Goal: Communication & Community: Participate in discussion

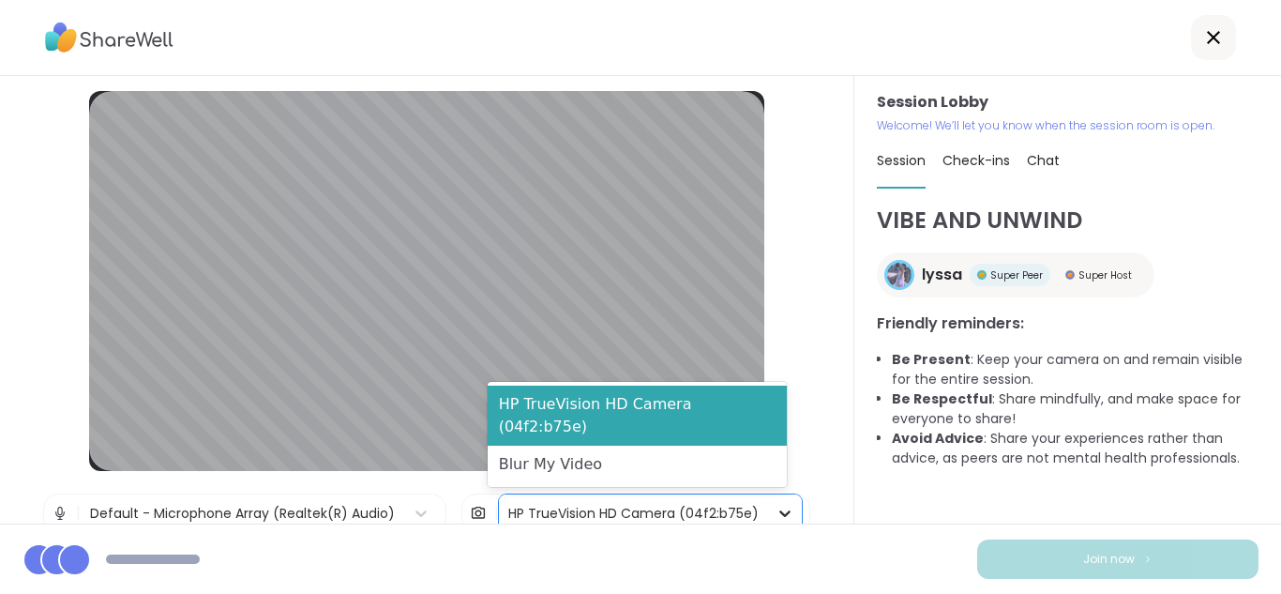
click at [779, 513] on icon at bounding box center [784, 513] width 11 height 7
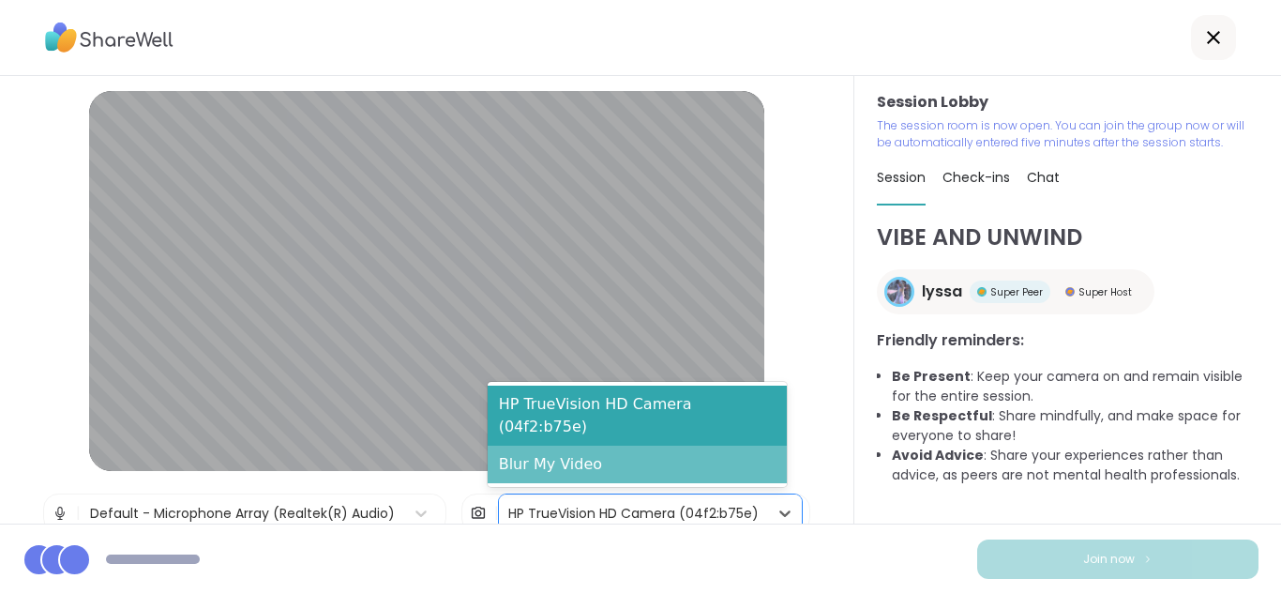
click at [657, 469] on div "Blur My Video" at bounding box center [637, 464] width 299 height 38
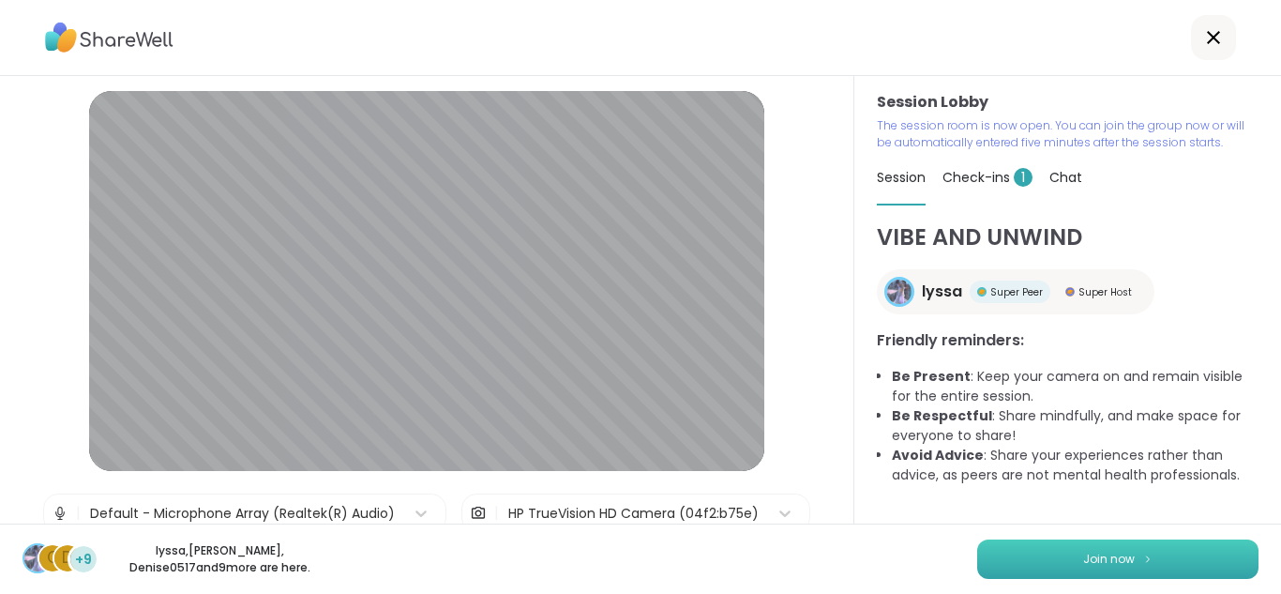
click at [985, 556] on button "Join now" at bounding box center [1117, 558] width 281 height 39
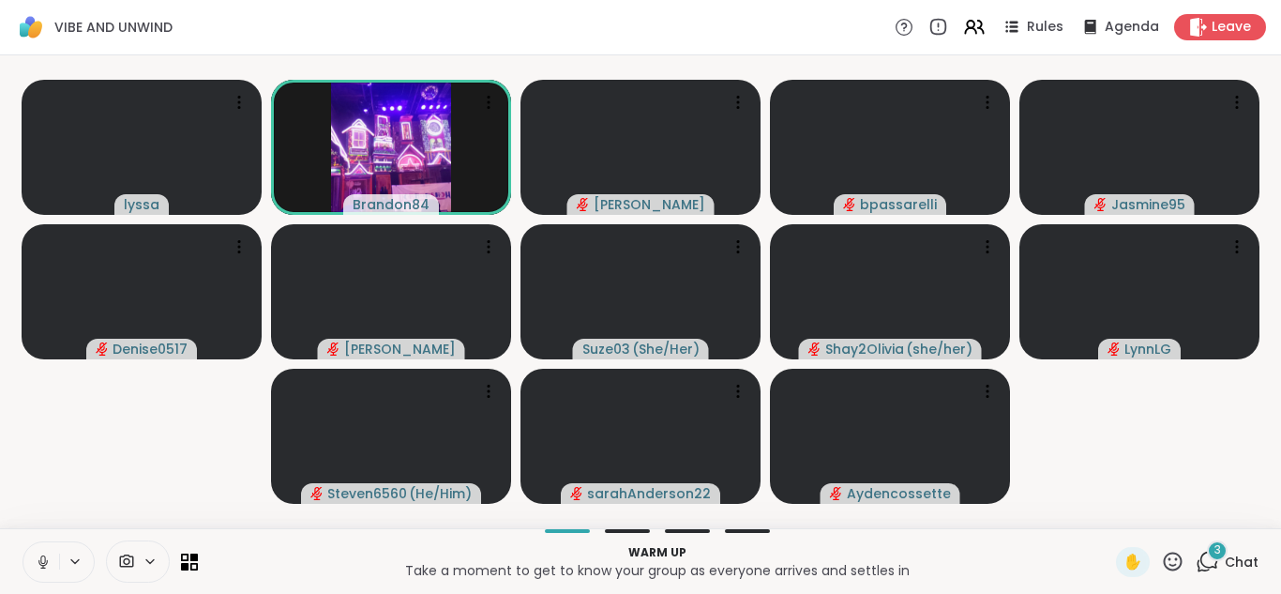
click at [38, 572] on button at bounding box center [41, 561] width 36 height 39
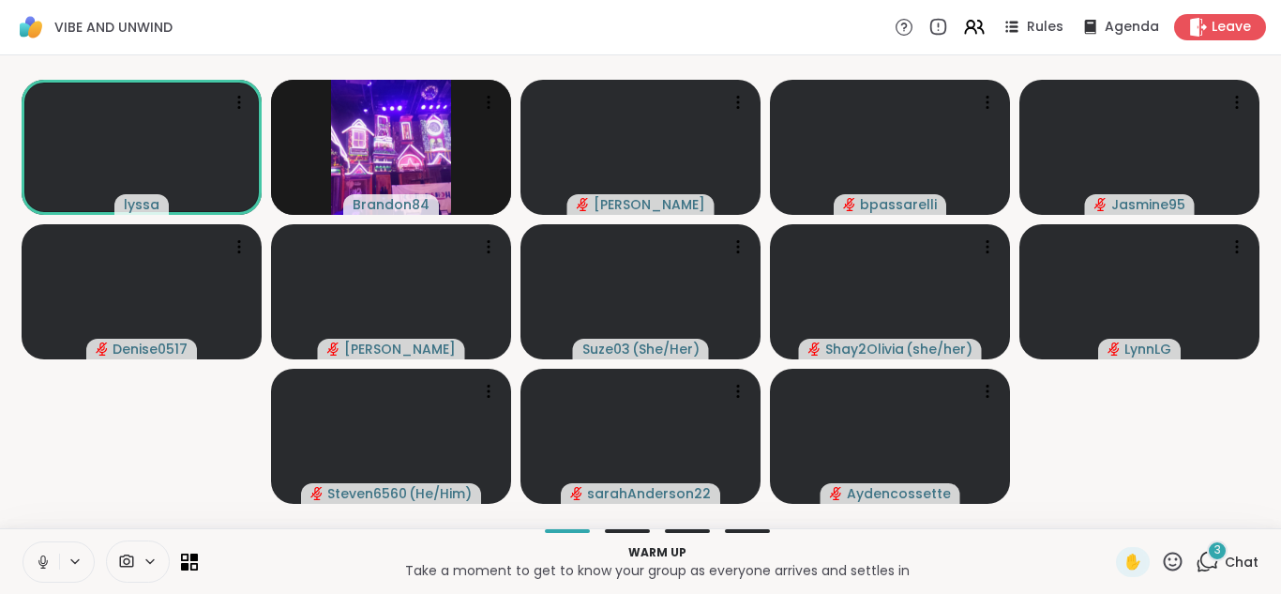
click at [39, 557] on icon at bounding box center [43, 561] width 17 height 17
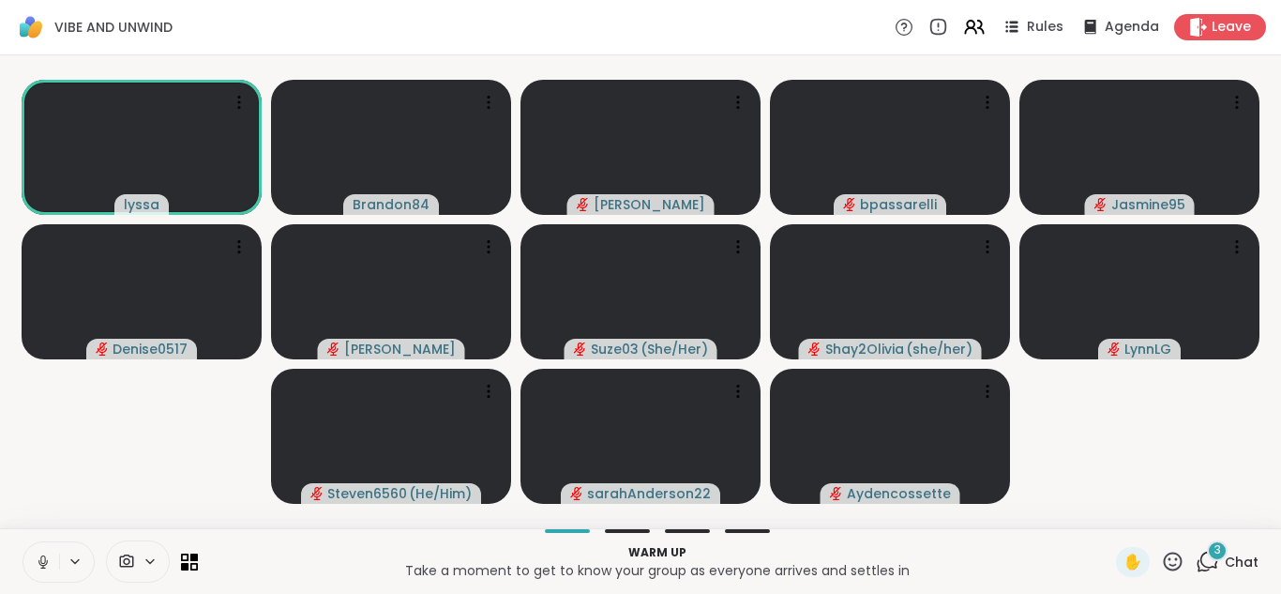
click at [39, 557] on icon at bounding box center [43, 561] width 17 height 17
click at [1164, 553] on icon at bounding box center [1173, 560] width 19 height 19
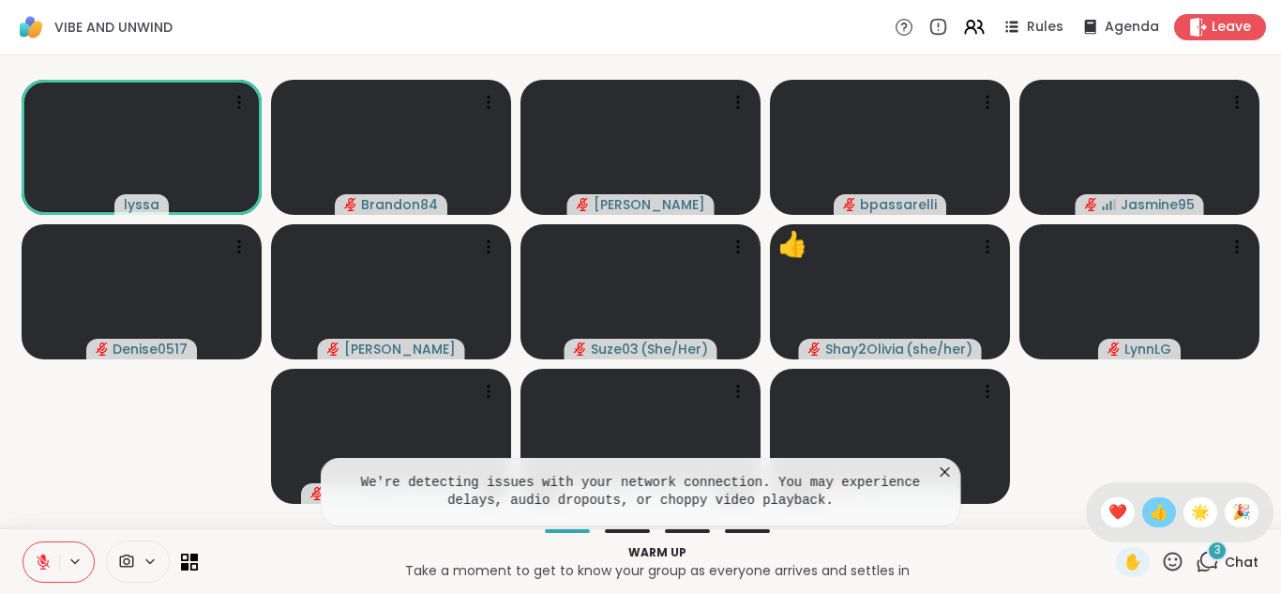
click at [1150, 505] on span "👍" at bounding box center [1159, 512] width 19 height 23
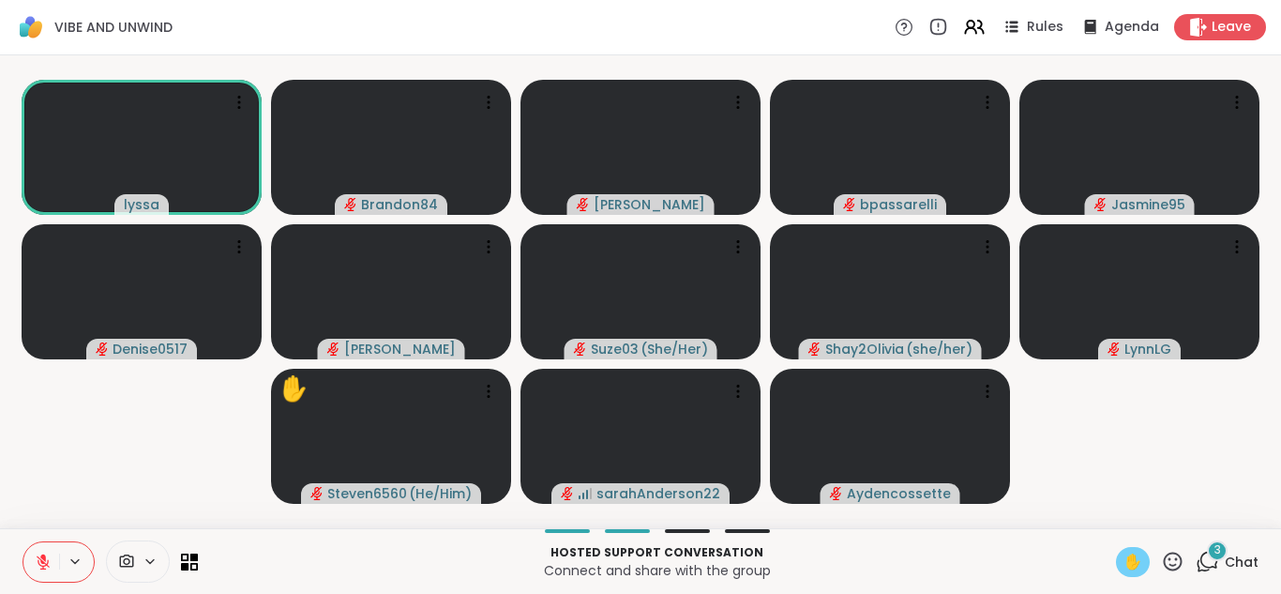
click at [1123, 552] on span "✋" at bounding box center [1132, 561] width 19 height 23
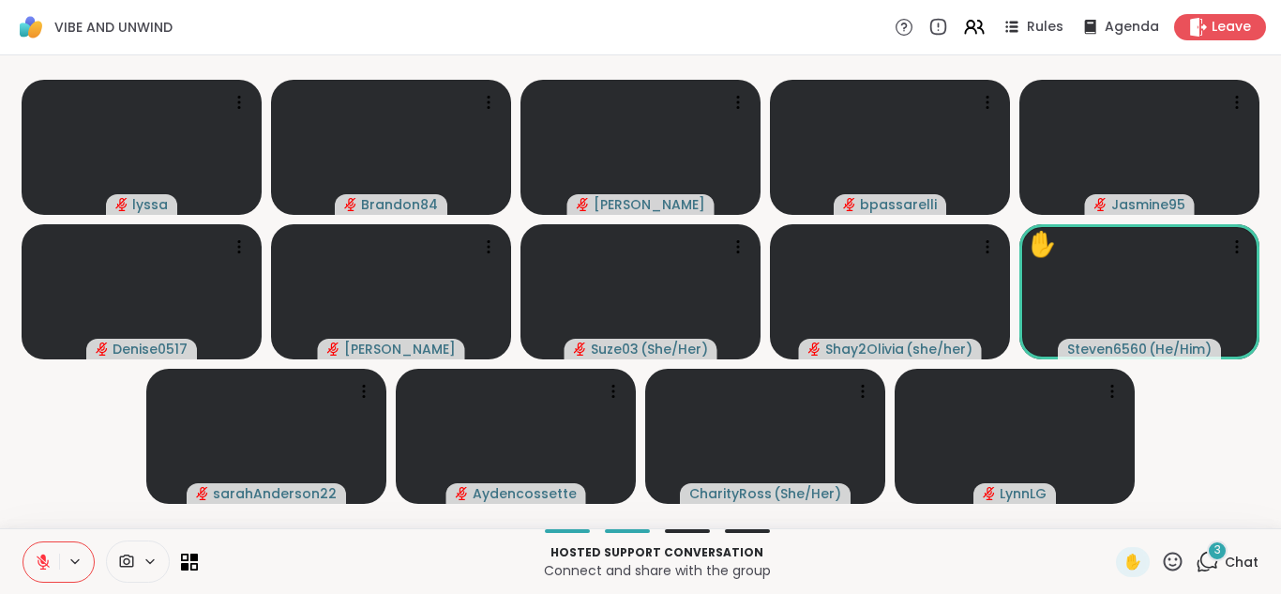
click at [1214, 553] on span "3" at bounding box center [1217, 550] width 7 height 16
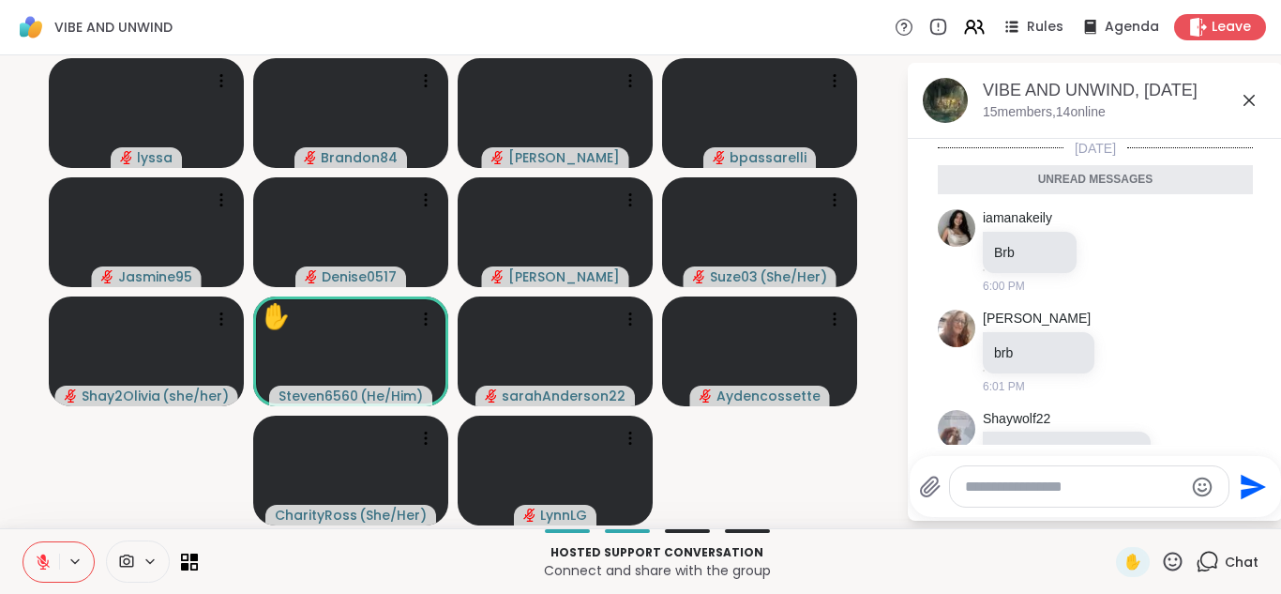
scroll to position [132, 0]
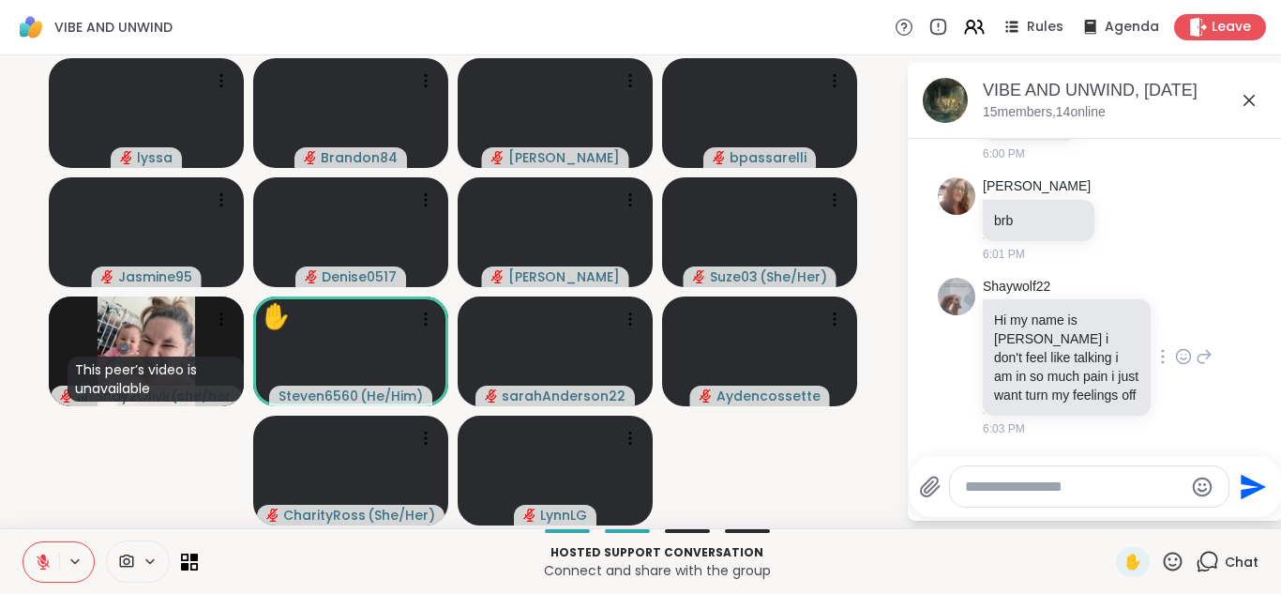
click at [1175, 357] on icon at bounding box center [1183, 356] width 17 height 19
click at [1174, 322] on button "Select Reaction: Heart" at bounding box center [1184, 327] width 38 height 38
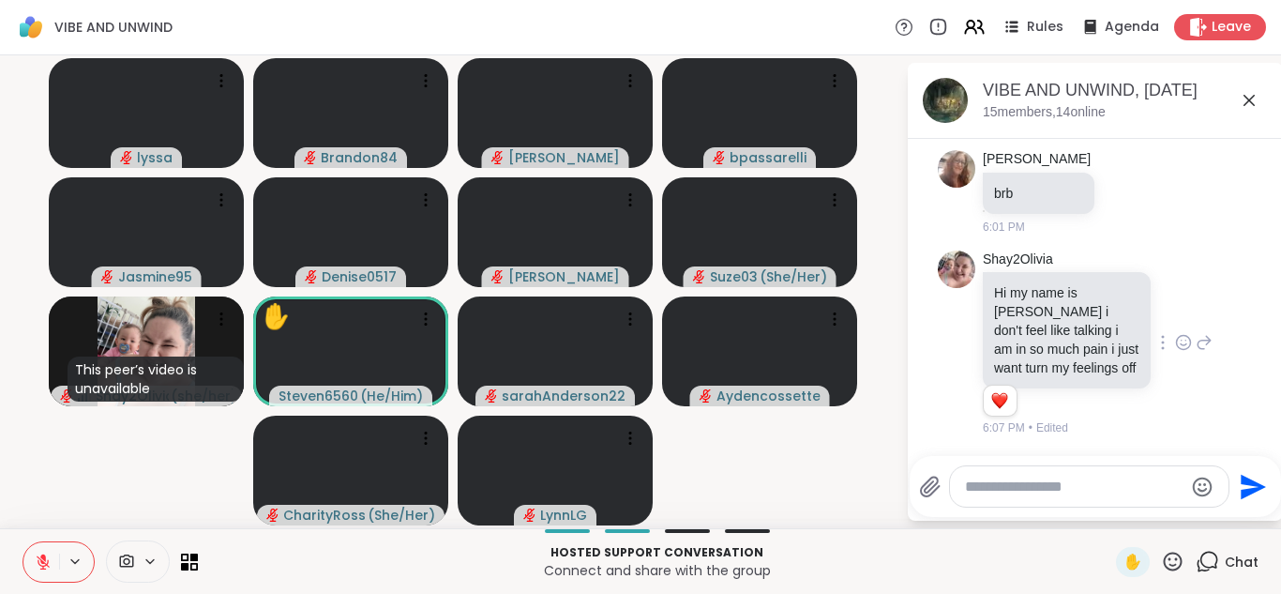
click at [1196, 337] on icon at bounding box center [1204, 342] width 17 height 23
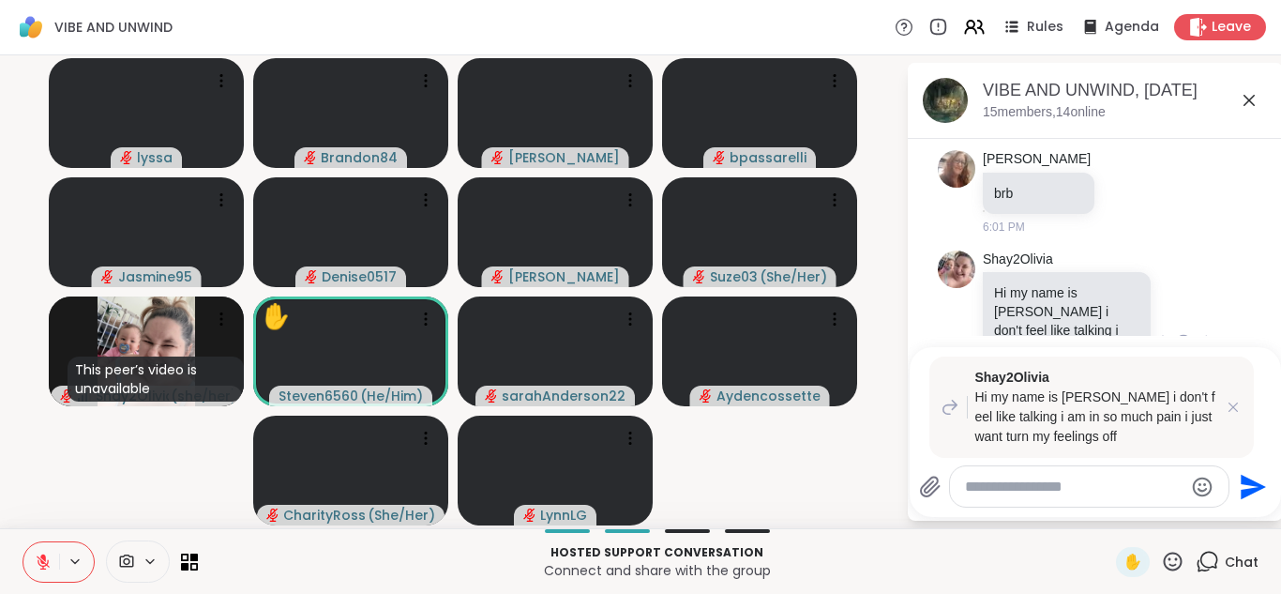
type textarea "*"
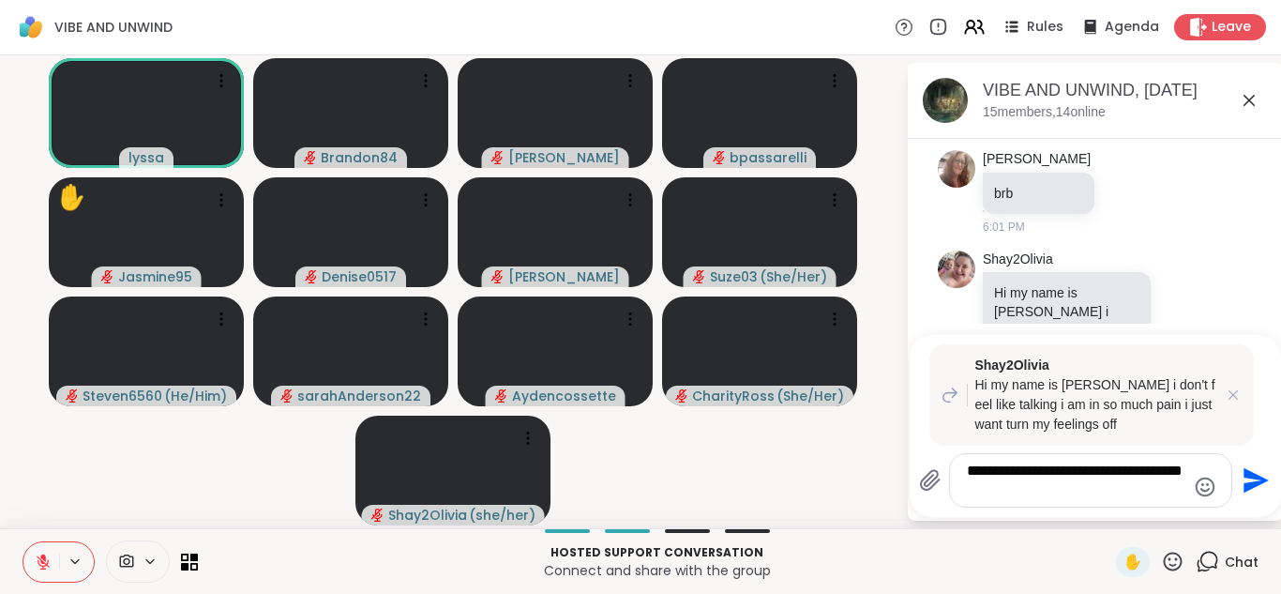
type textarea "**********"
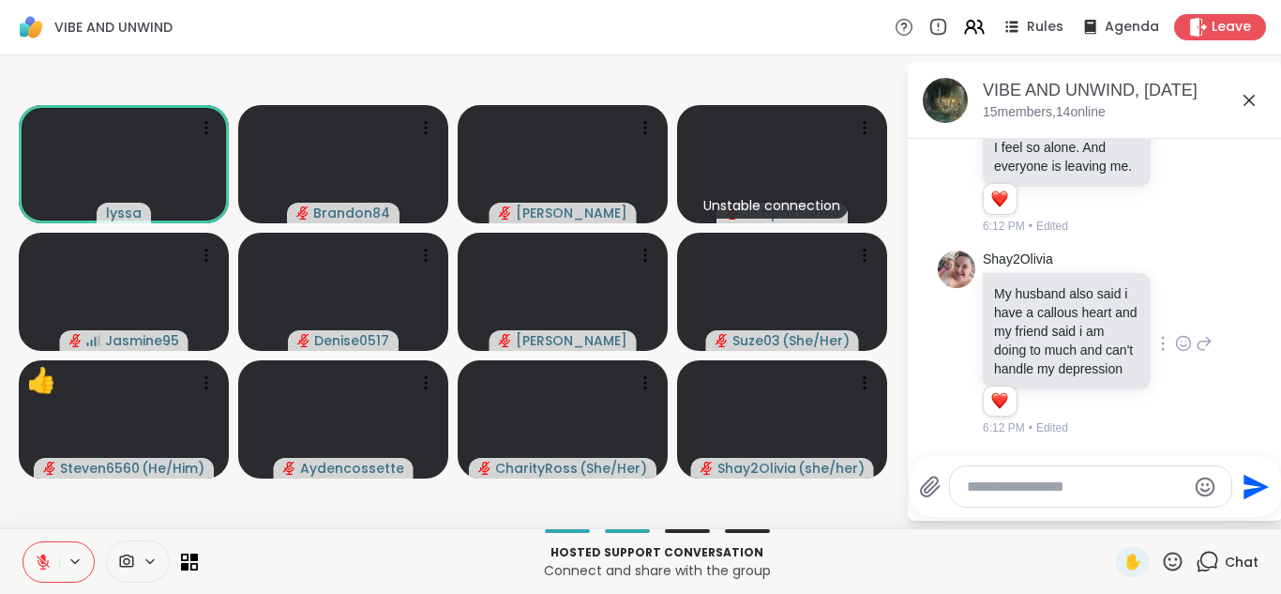
scroll to position [1004, 0]
click at [38, 558] on icon at bounding box center [43, 561] width 17 height 17
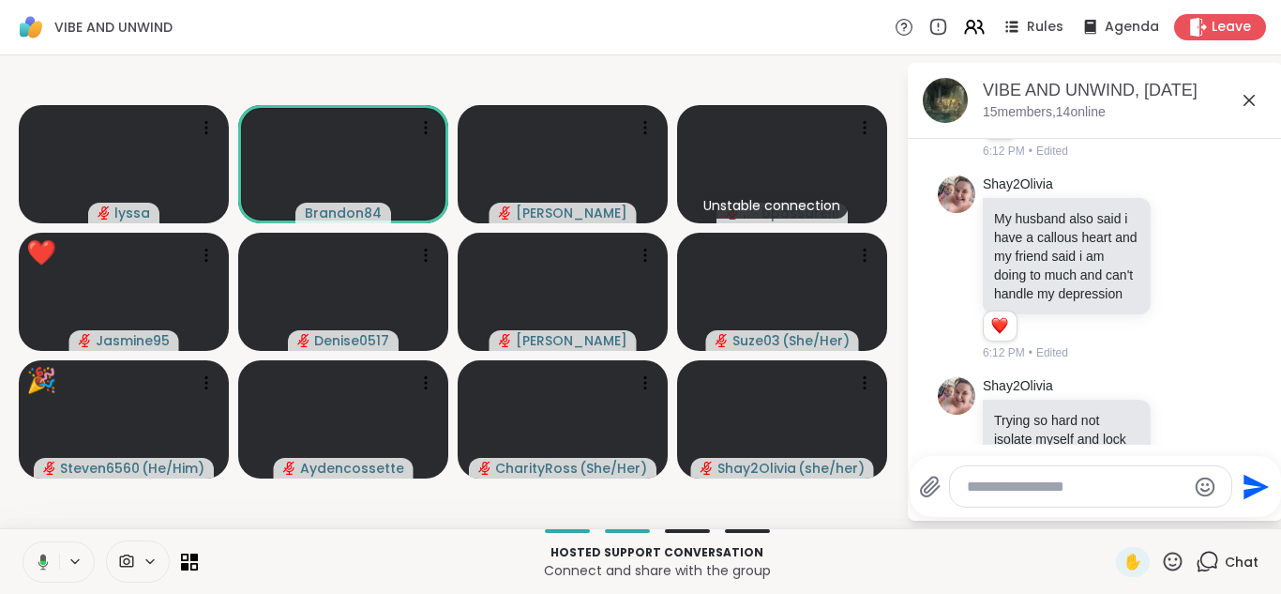
scroll to position [1198, 0]
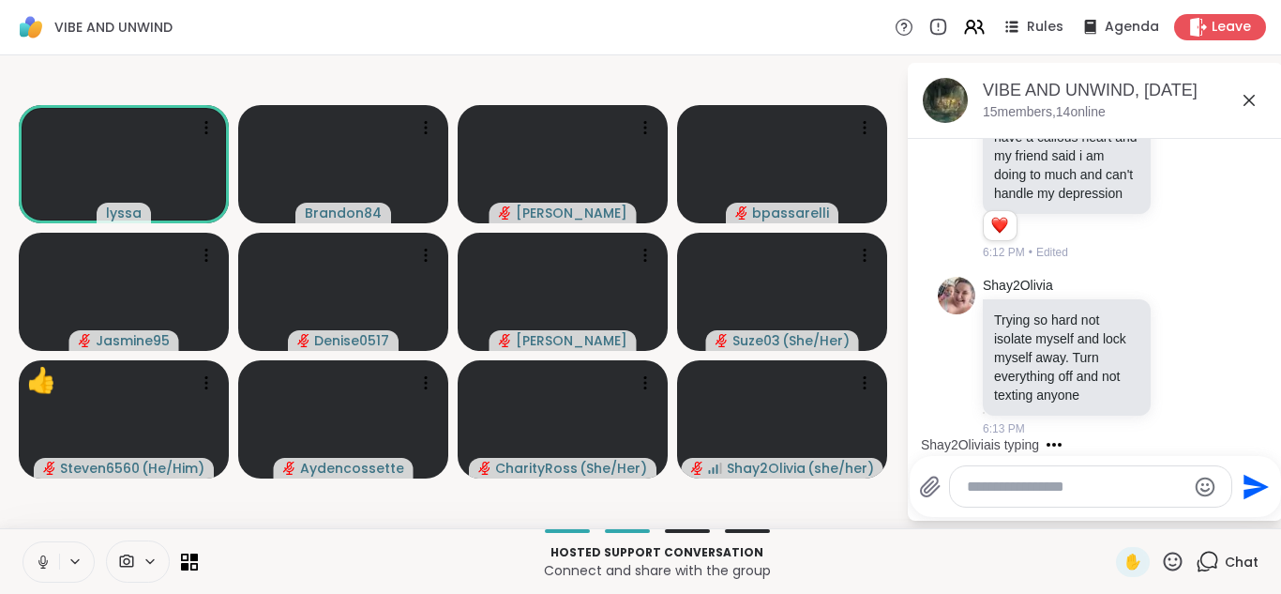
click at [38, 558] on icon at bounding box center [43, 561] width 17 height 17
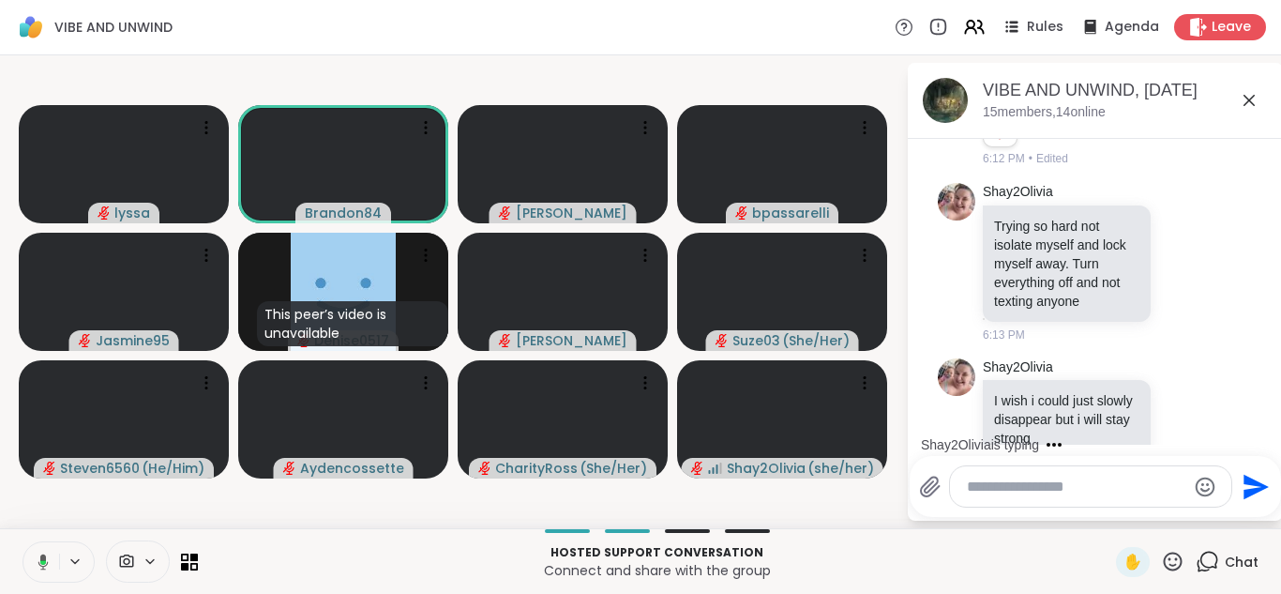
scroll to position [1336, 0]
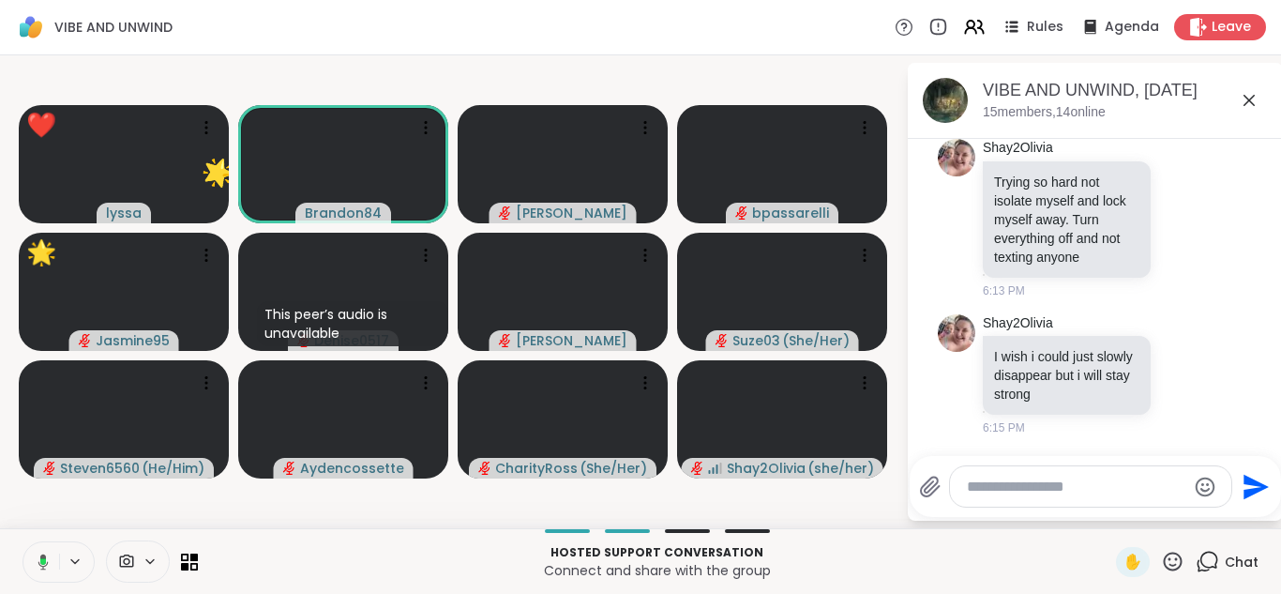
click at [46, 550] on button at bounding box center [40, 561] width 38 height 39
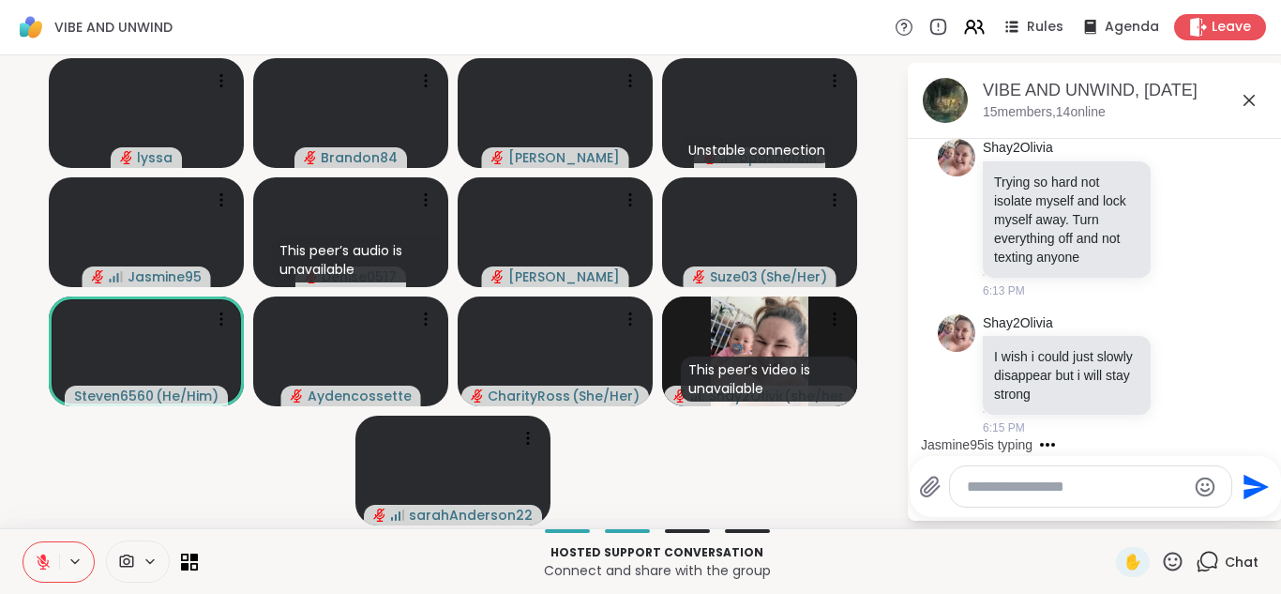
click at [991, 490] on textarea "Type your message" at bounding box center [1076, 486] width 218 height 19
type textarea "********"
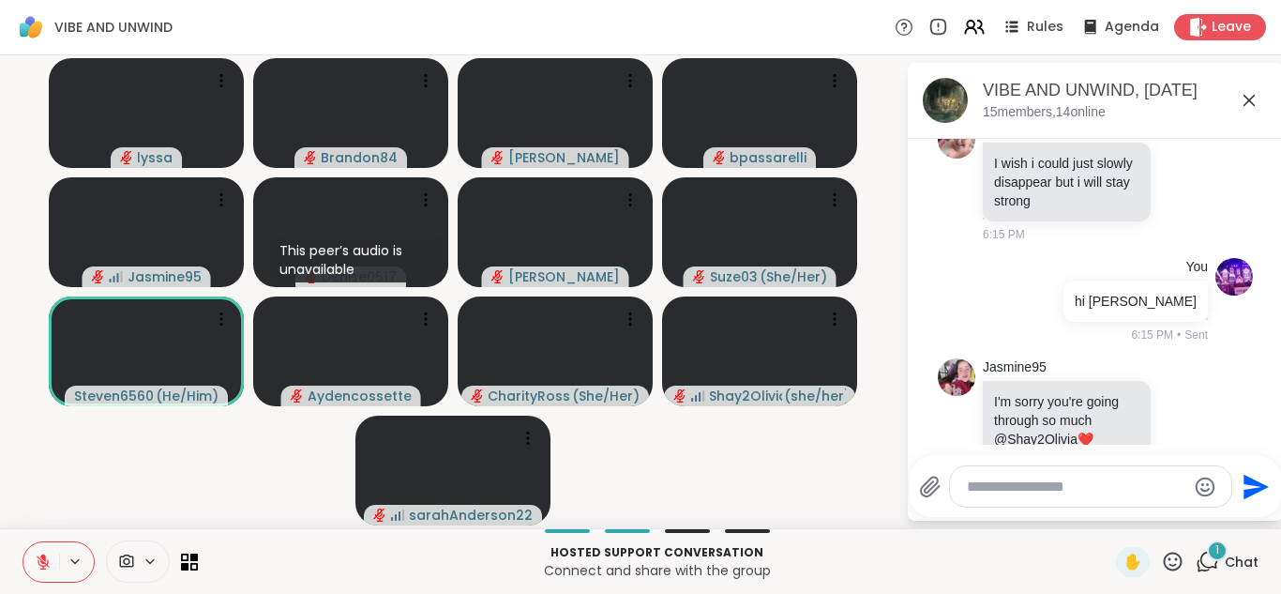
scroll to position [1592, 0]
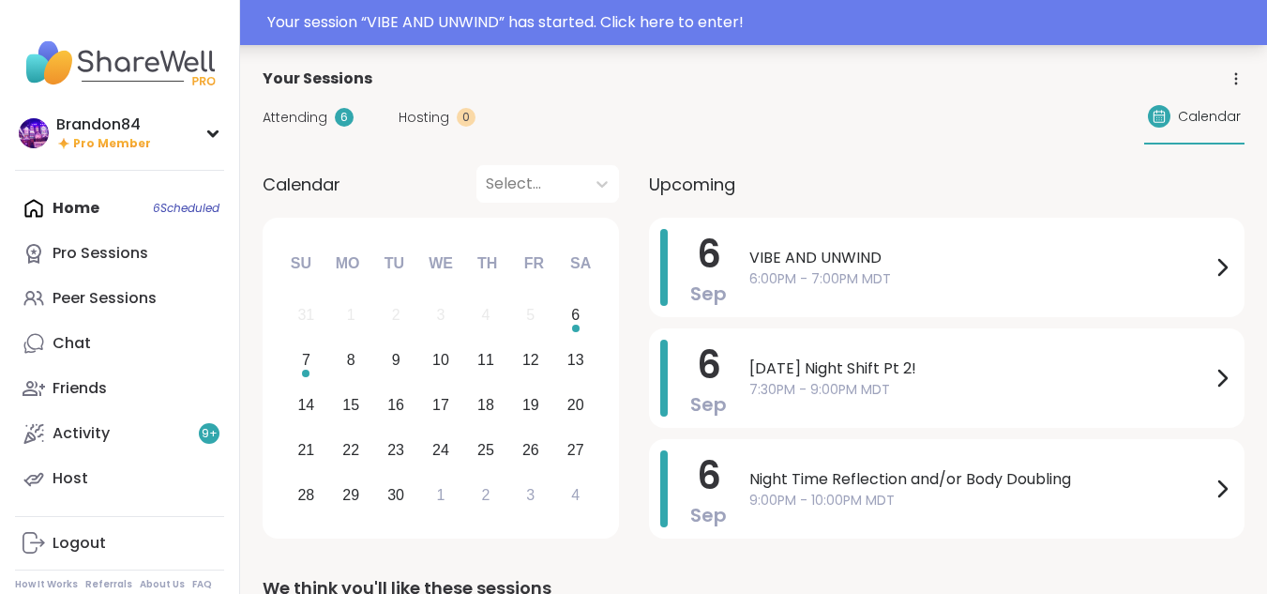
click at [436, 18] on div "Your session “ VIBE AND UNWIND ” has started. Click here to enter!" at bounding box center [761, 22] width 988 height 23
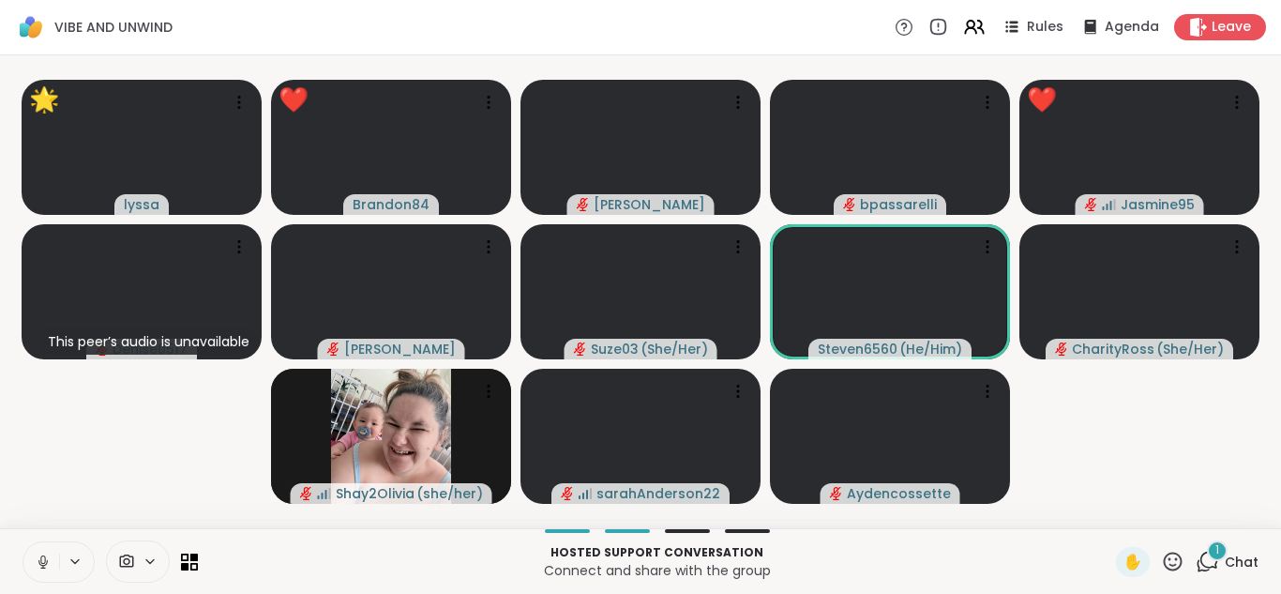
click at [133, 548] on div at bounding box center [138, 561] width 64 height 42
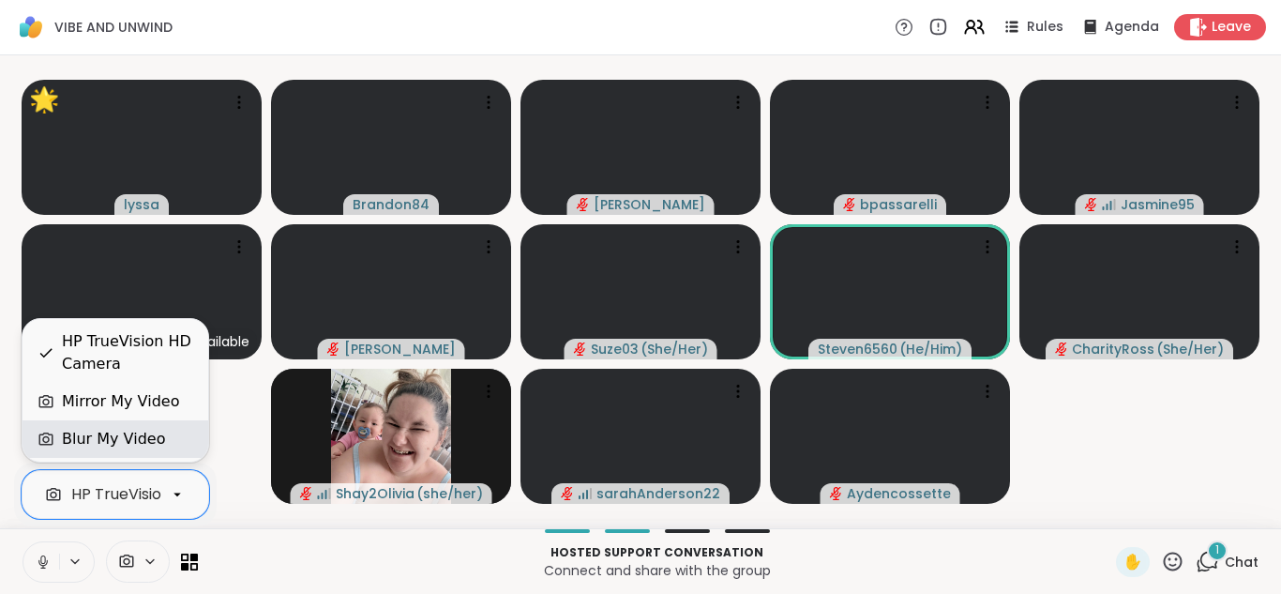
scroll to position [0, 72]
click at [102, 448] on div "Blur My Video" at bounding box center [113, 439] width 103 height 23
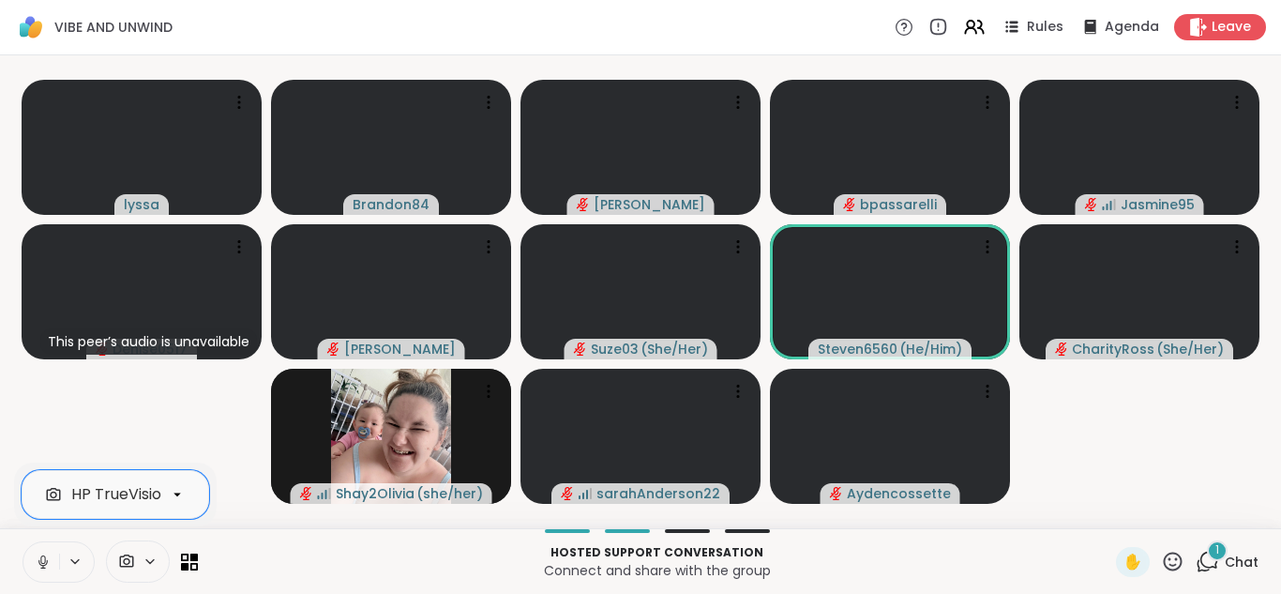
click at [38, 556] on icon at bounding box center [43, 561] width 17 height 17
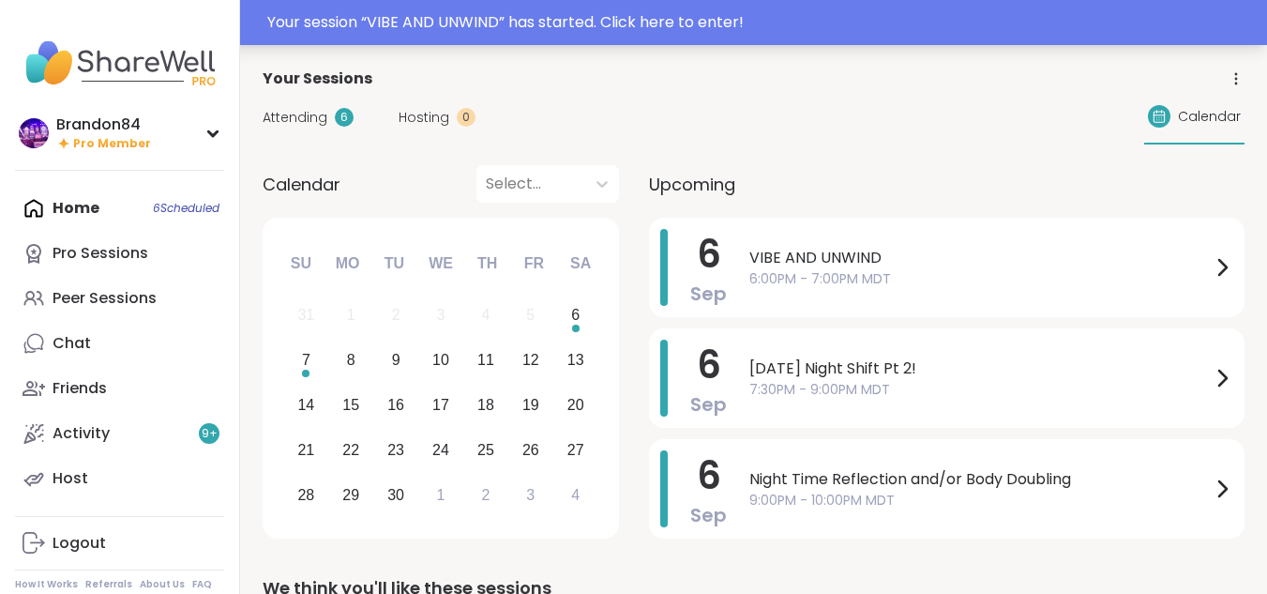
click at [393, 15] on div "Your session “ VIBE AND UNWIND ” has started. Click here to enter!" at bounding box center [761, 22] width 988 height 23
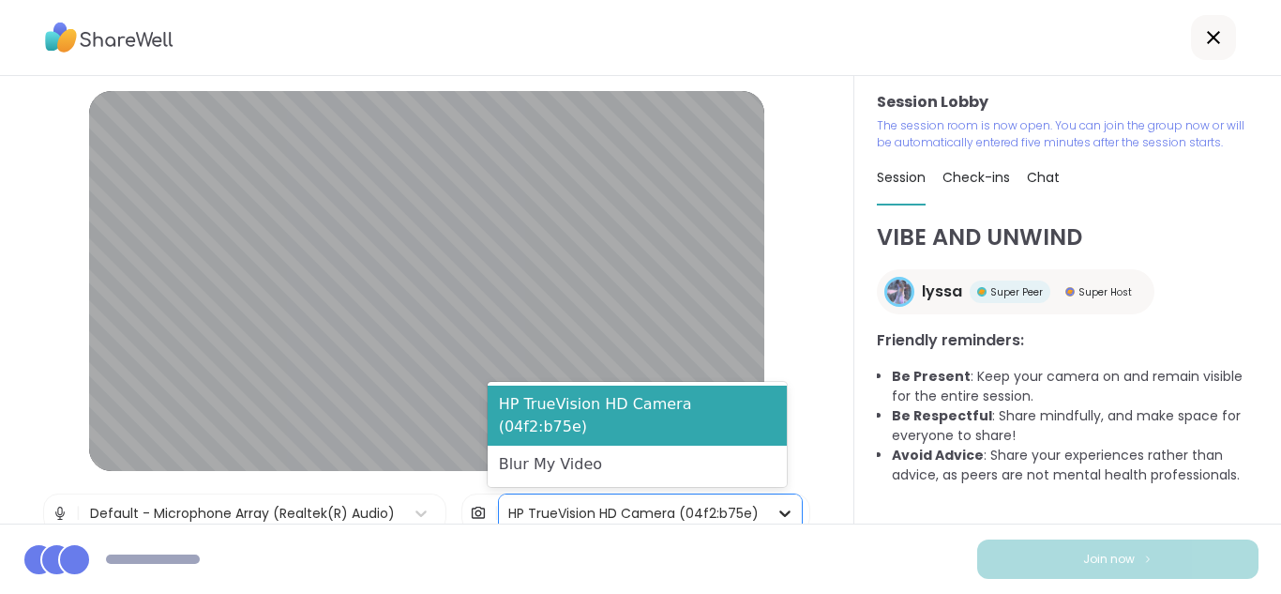
click at [775, 513] on icon at bounding box center [784, 513] width 19 height 19
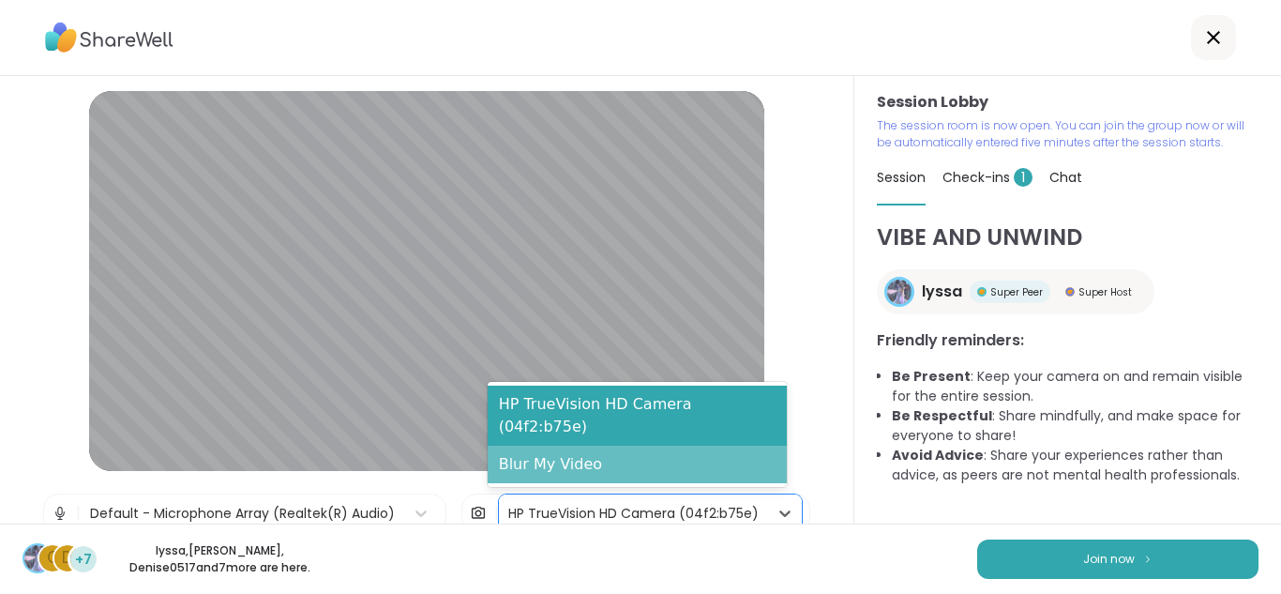
click at [643, 472] on div "Blur My Video" at bounding box center [637, 464] width 299 height 38
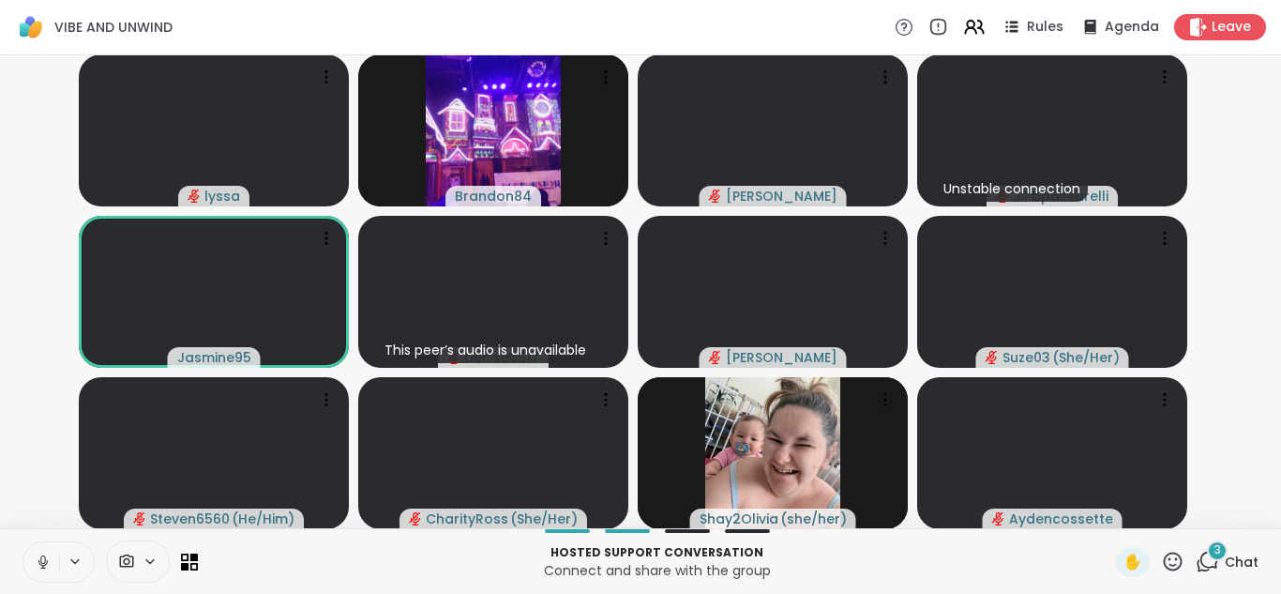
click at [44, 564] on icon at bounding box center [43, 561] width 17 height 17
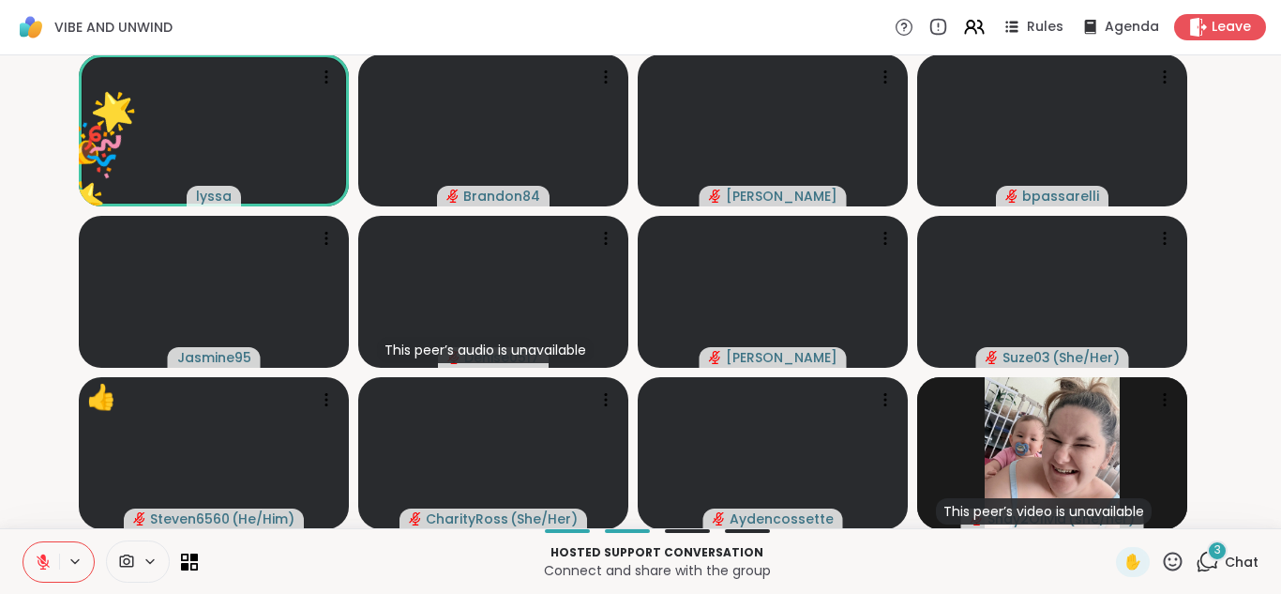
click at [44, 564] on icon at bounding box center [43, 561] width 17 height 17
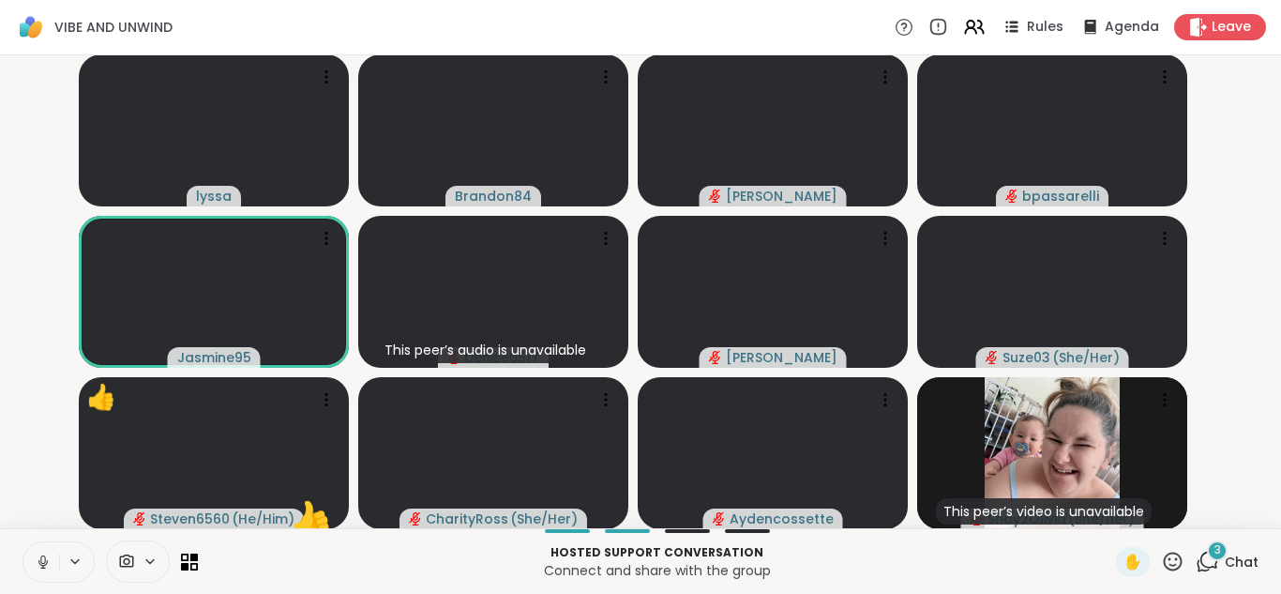
click at [44, 564] on icon at bounding box center [43, 561] width 17 height 17
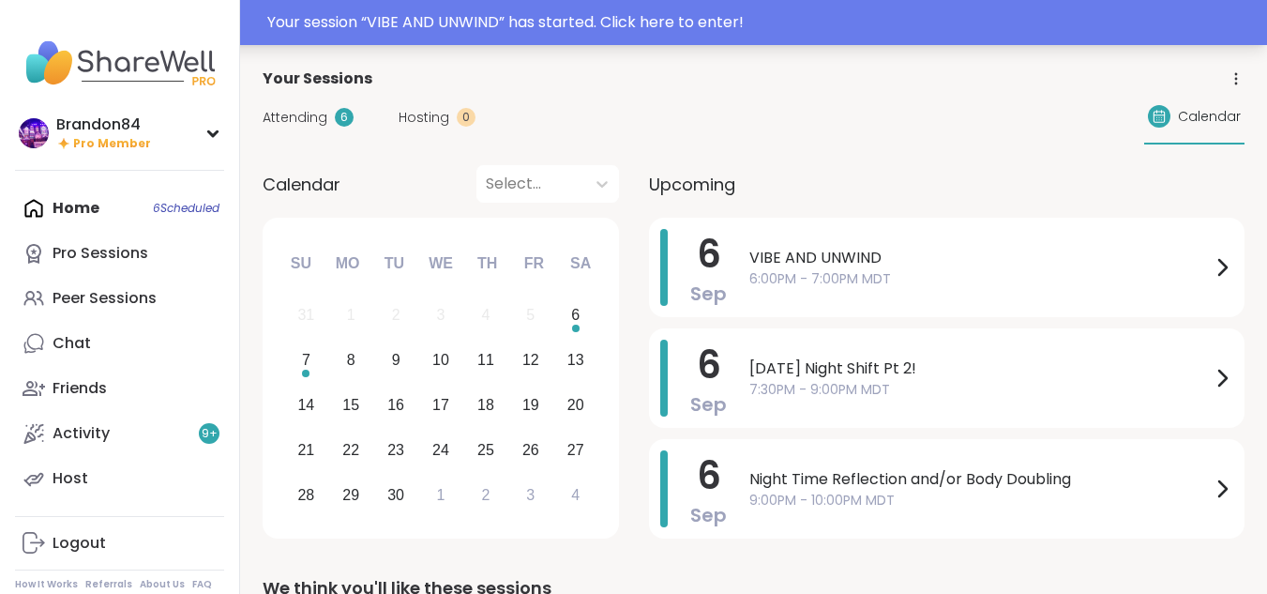
click at [548, 33] on div "Your session “ VIBE AND UNWIND ” has started. Click here to enter!" at bounding box center [761, 22] width 988 height 23
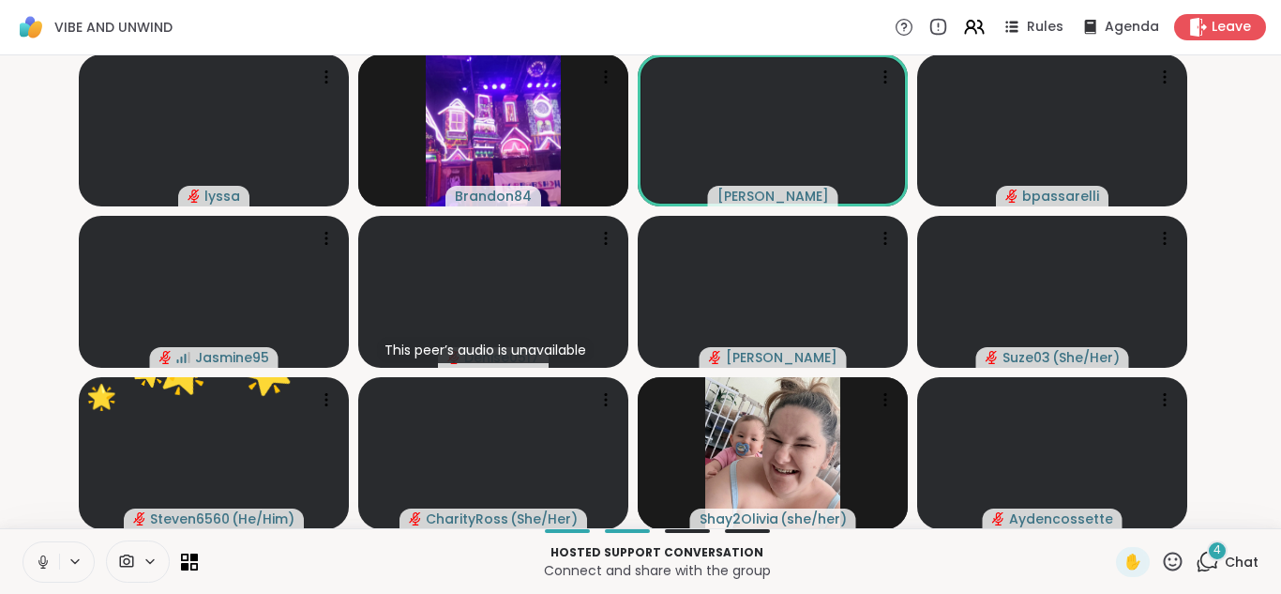
click at [153, 559] on icon at bounding box center [150, 561] width 15 height 16
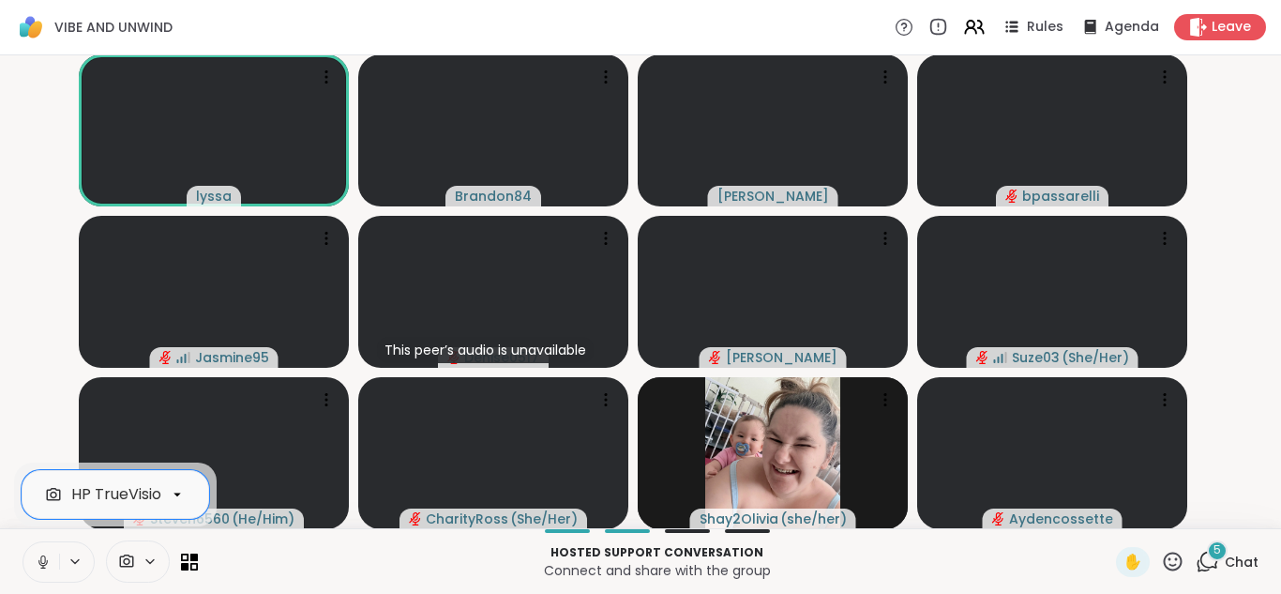
click at [38, 564] on icon at bounding box center [43, 561] width 17 height 17
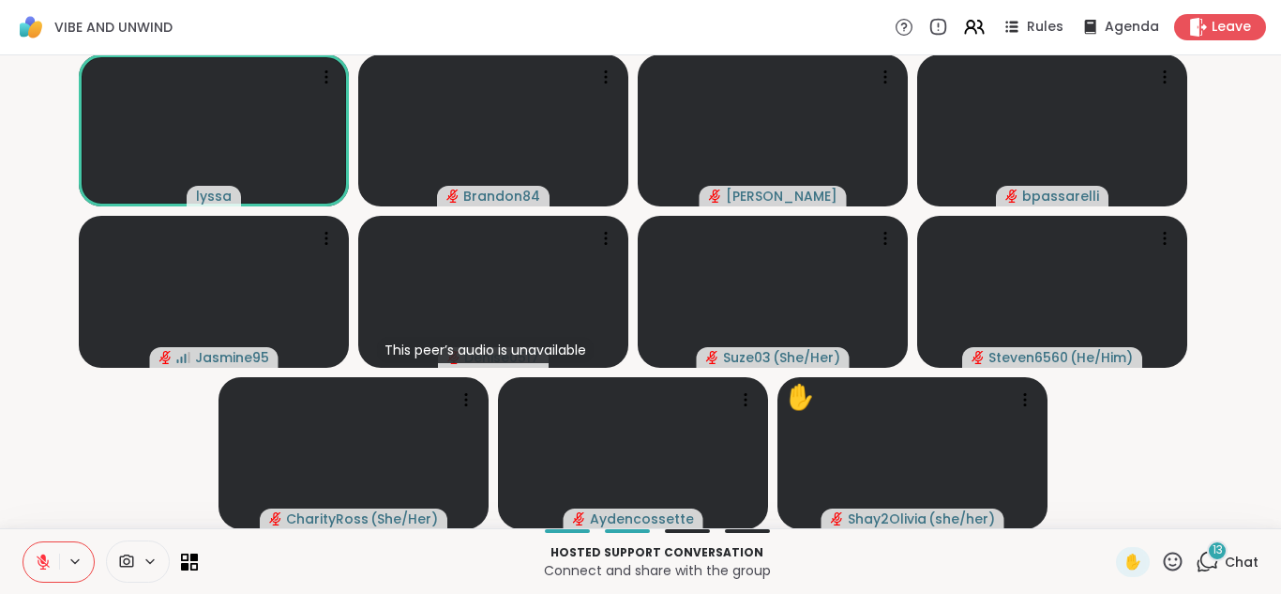
click at [1212, 554] on span "13" at bounding box center [1217, 550] width 10 height 16
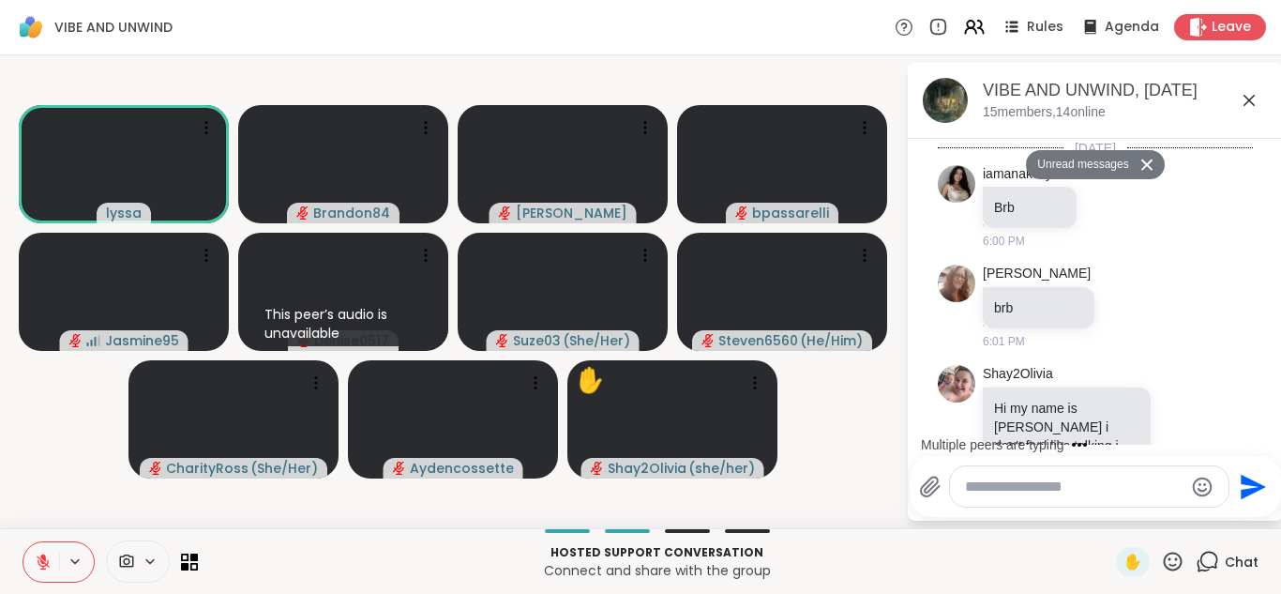
scroll to position [3376, 0]
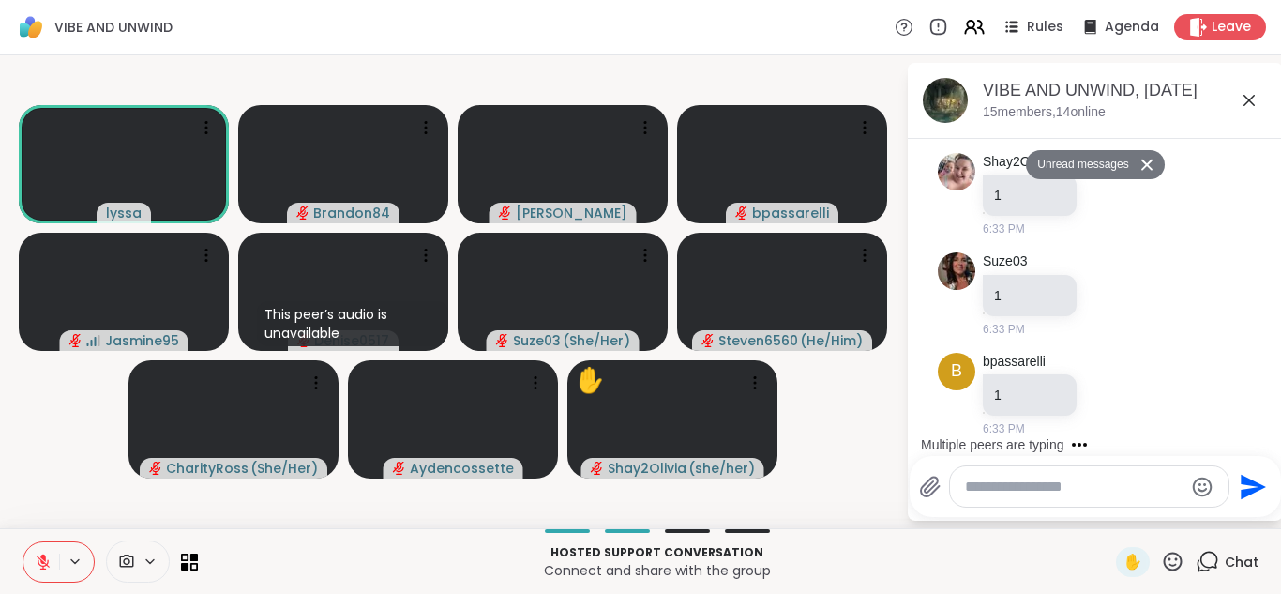
click at [1028, 484] on textarea "Type your message" at bounding box center [1074, 486] width 218 height 19
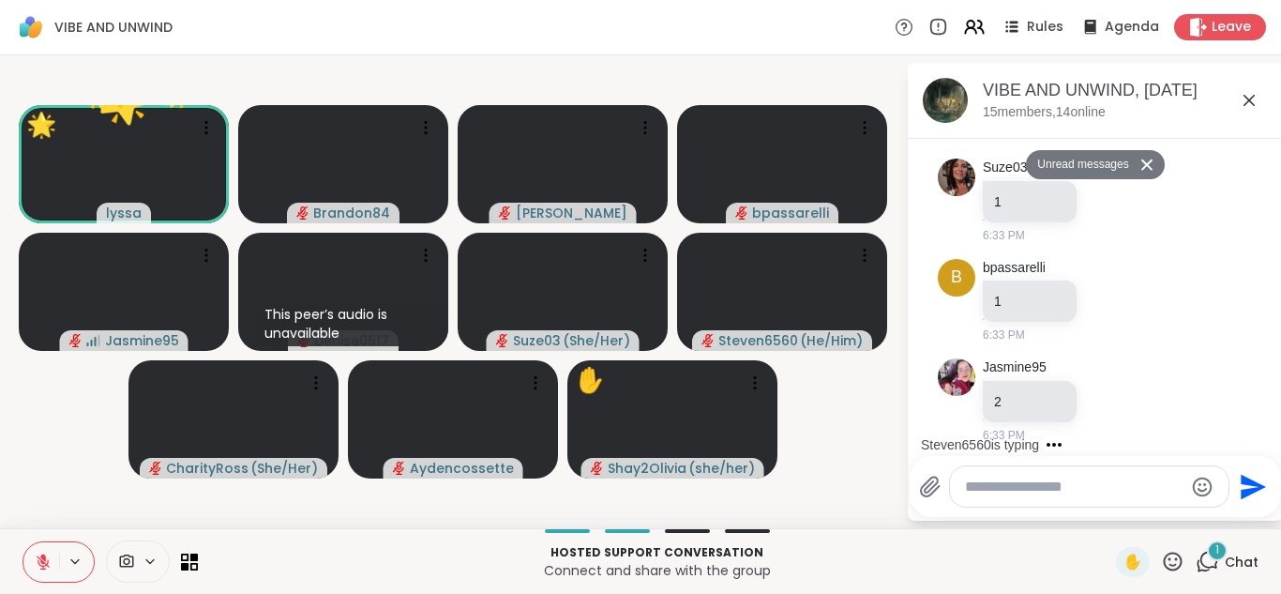
type textarea "*"
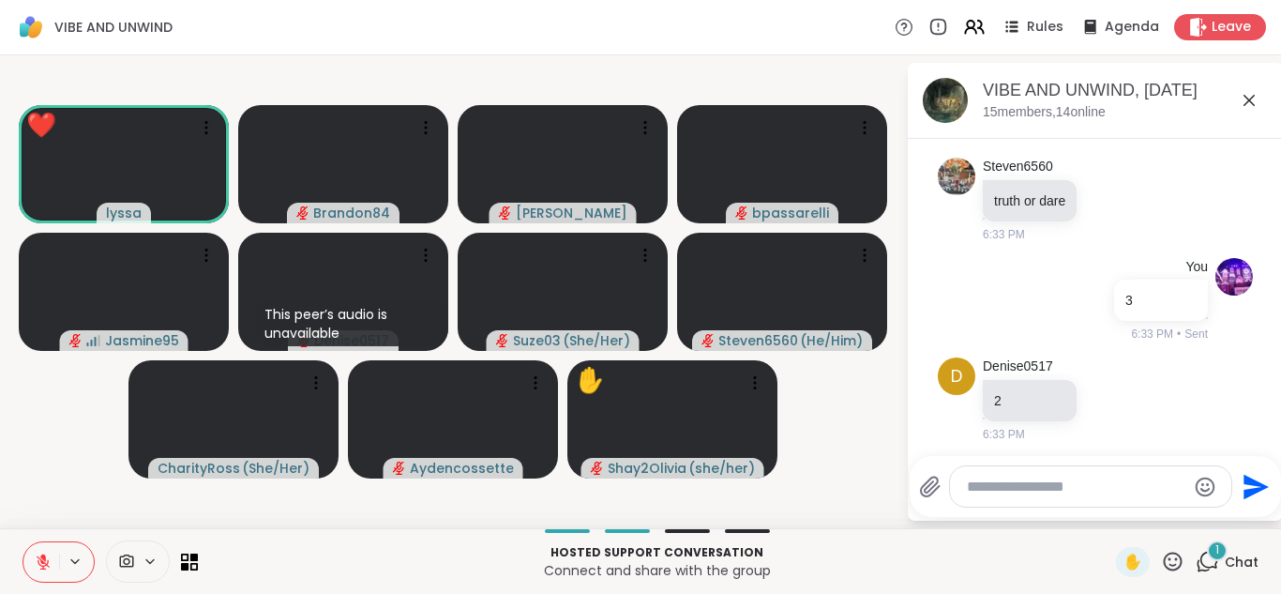
scroll to position [3732, 0]
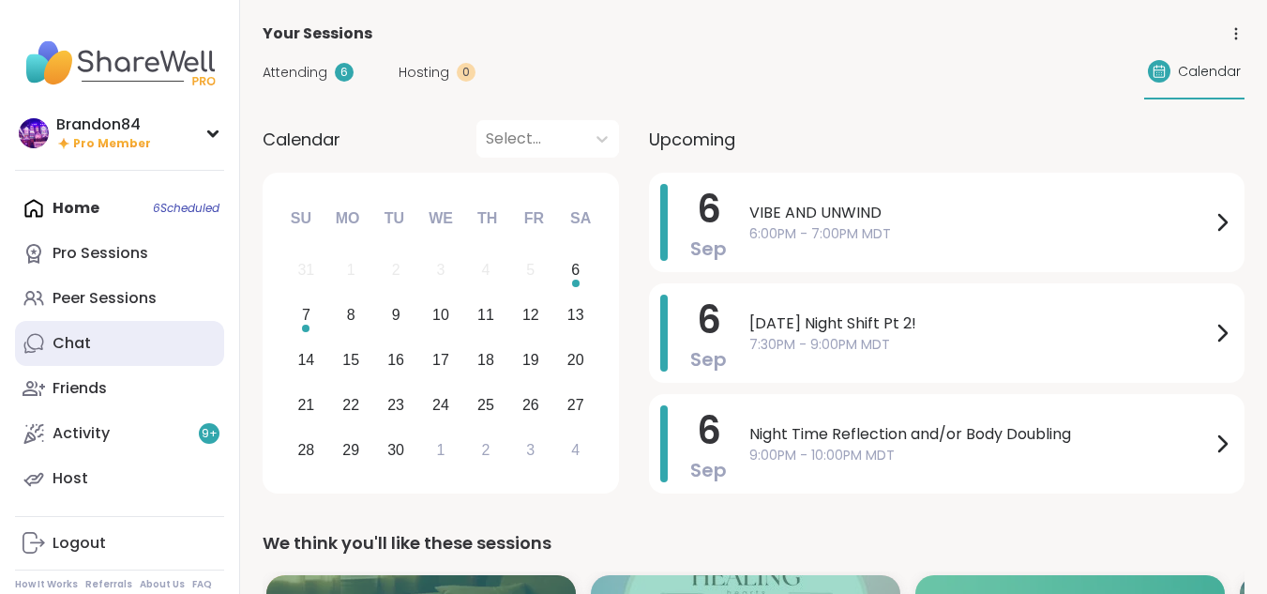
click at [73, 343] on div "Chat" at bounding box center [72, 343] width 38 height 21
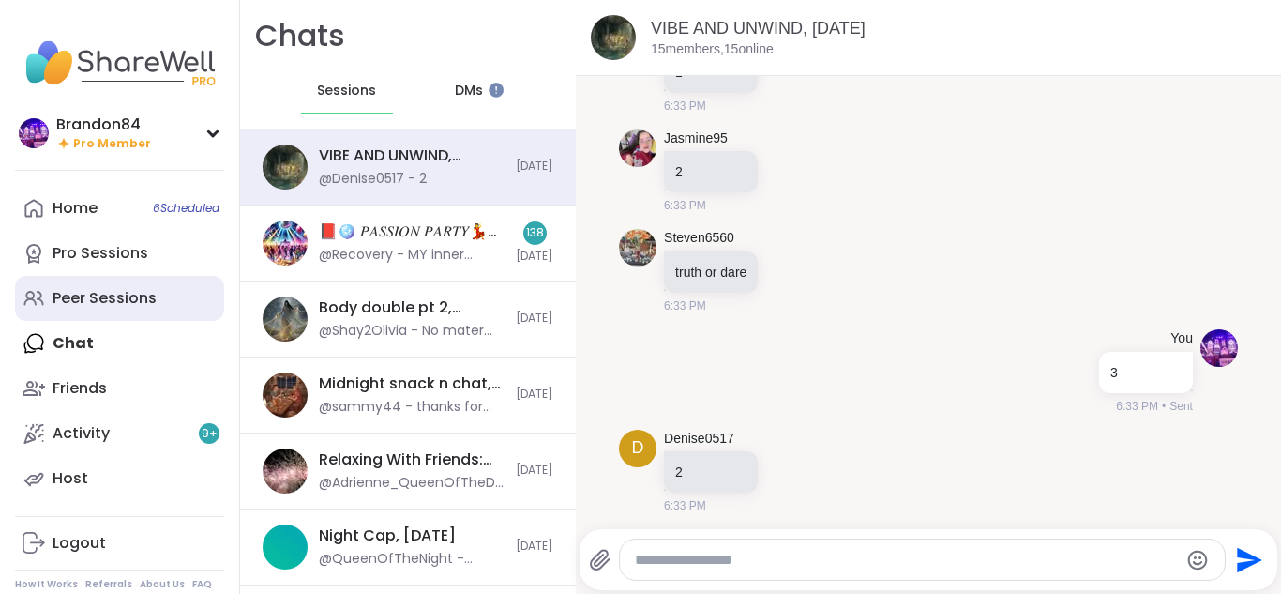
click at [77, 285] on link "Peer Sessions" at bounding box center [119, 298] width 209 height 45
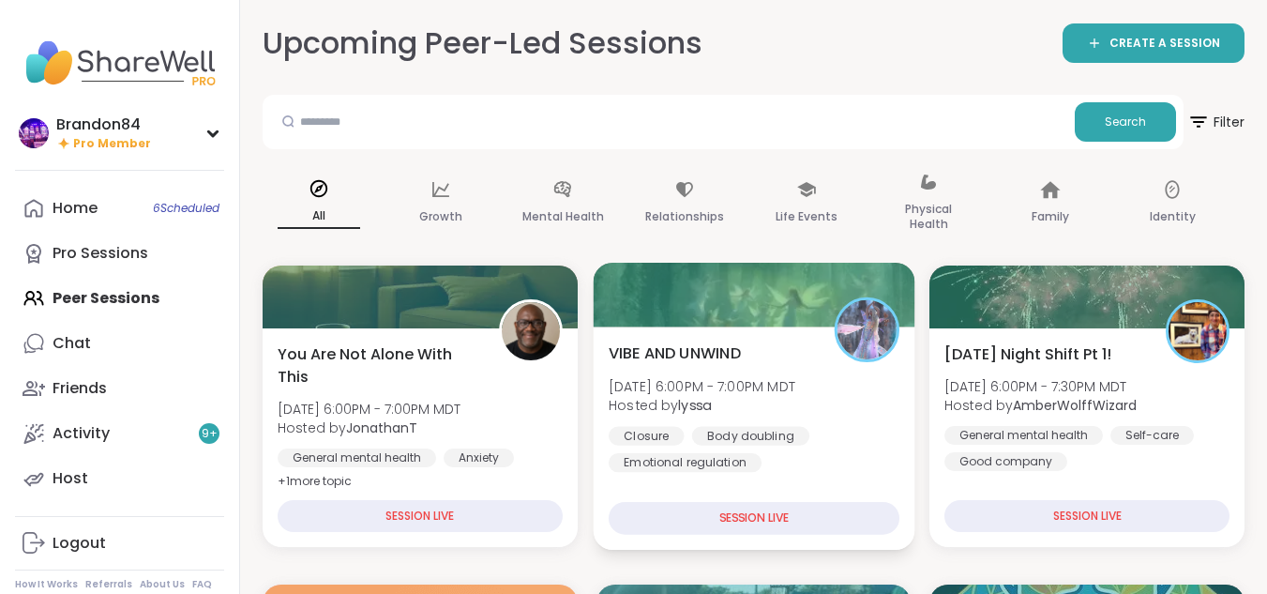
click at [716, 358] on span "VIBE AND UNWIND" at bounding box center [675, 352] width 132 height 23
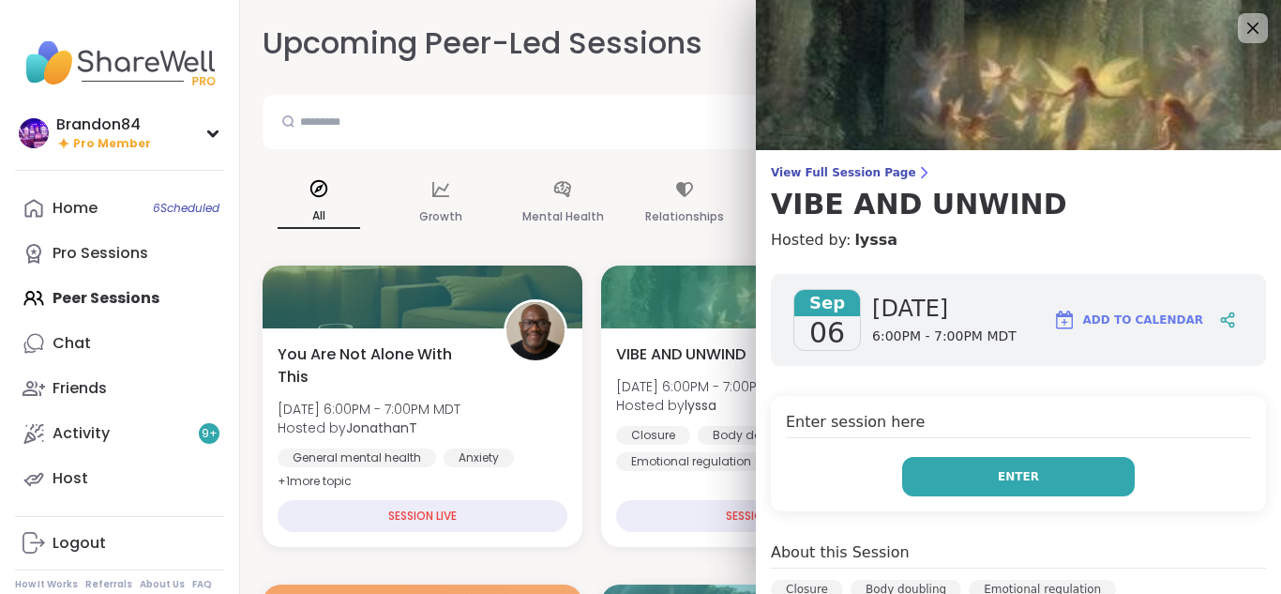
click at [949, 479] on button "Enter" at bounding box center [1018, 476] width 233 height 39
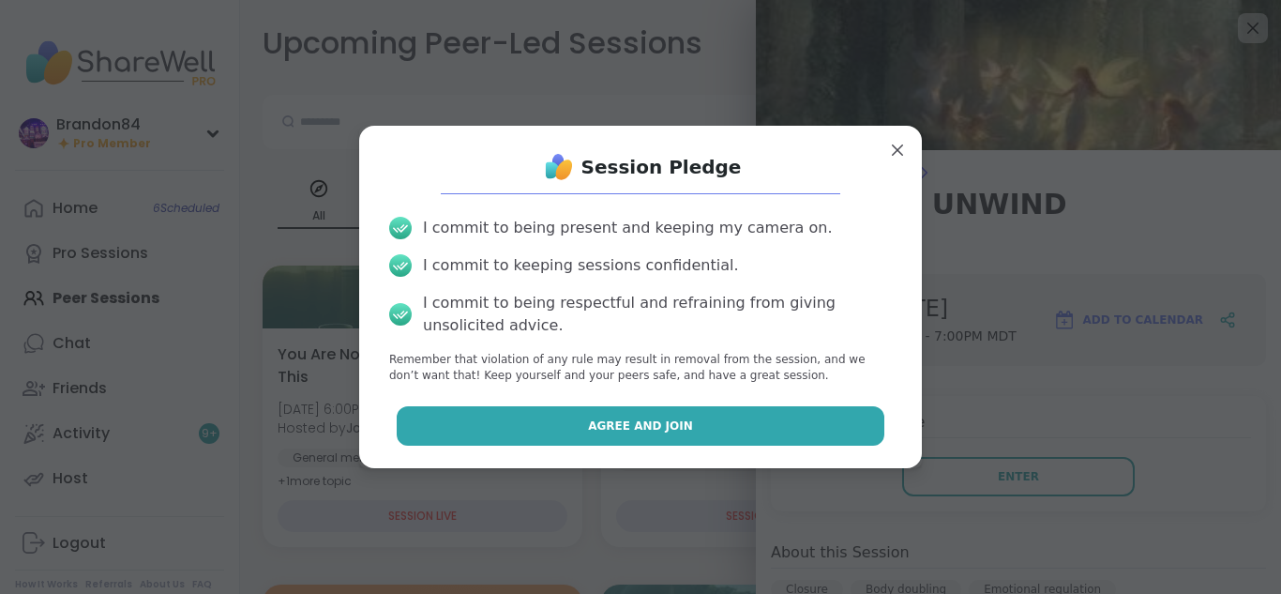
click at [620, 428] on span "Agree and Join" at bounding box center [640, 425] width 105 height 17
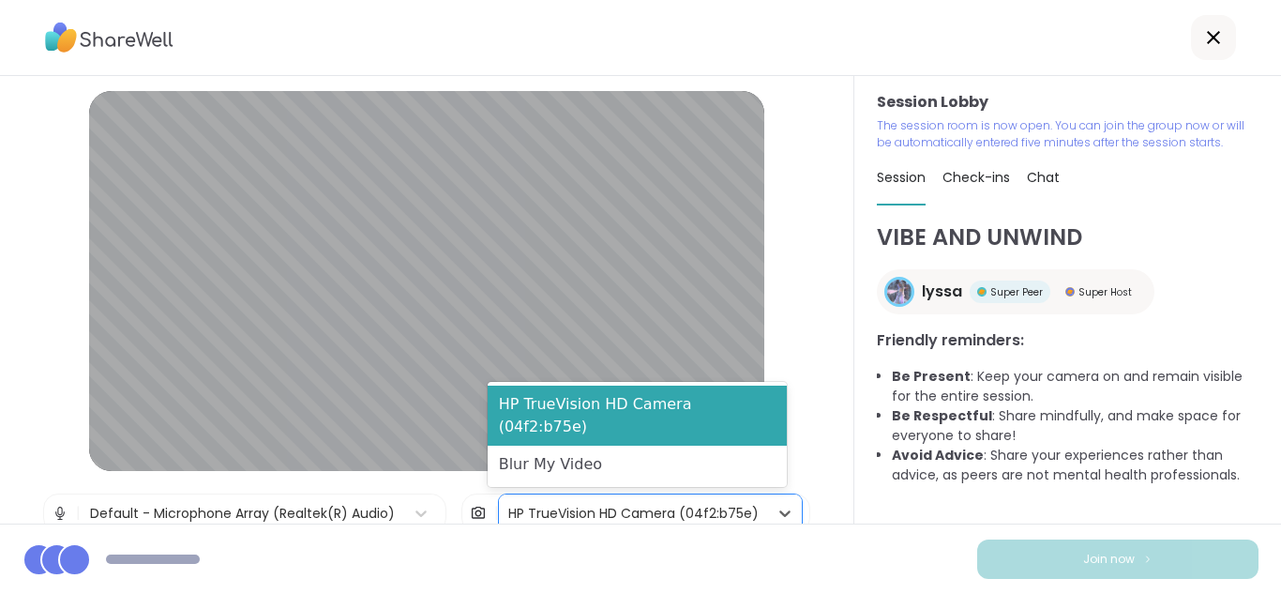
click at [726, 508] on div "HP TrueVision HD Camera (04f2:b75e)" at bounding box center [633, 514] width 250 height 20
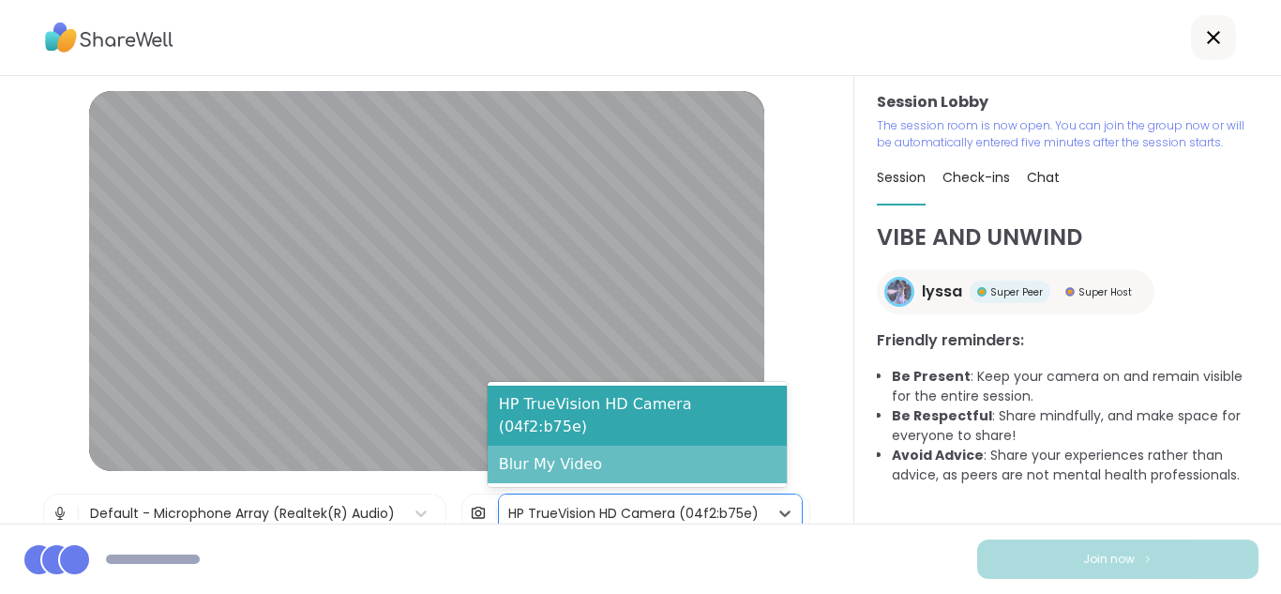
click at [647, 476] on div "Blur My Video" at bounding box center [637, 464] width 299 height 38
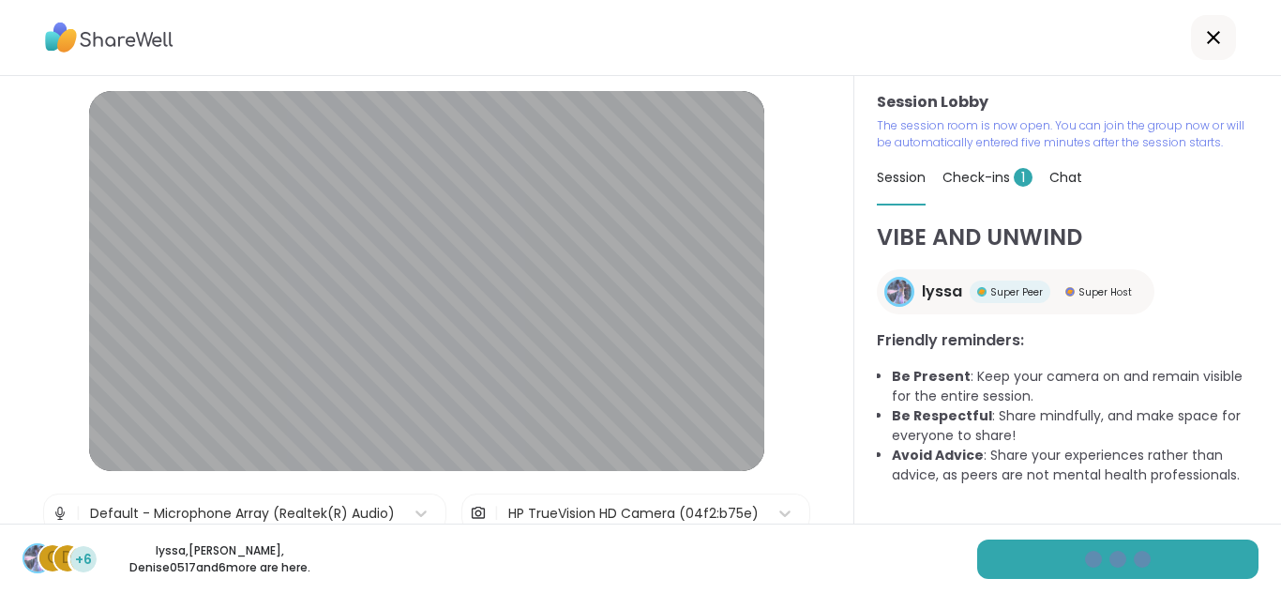
click at [52, 510] on img at bounding box center [60, 513] width 17 height 38
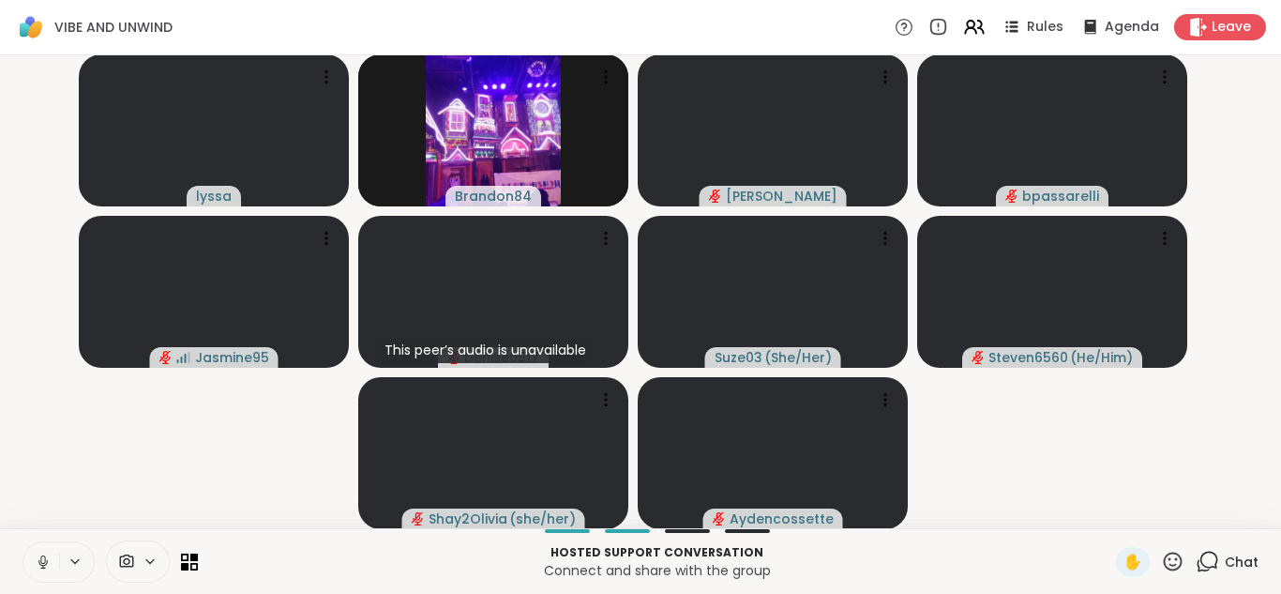
click at [46, 558] on icon at bounding box center [43, 561] width 17 height 17
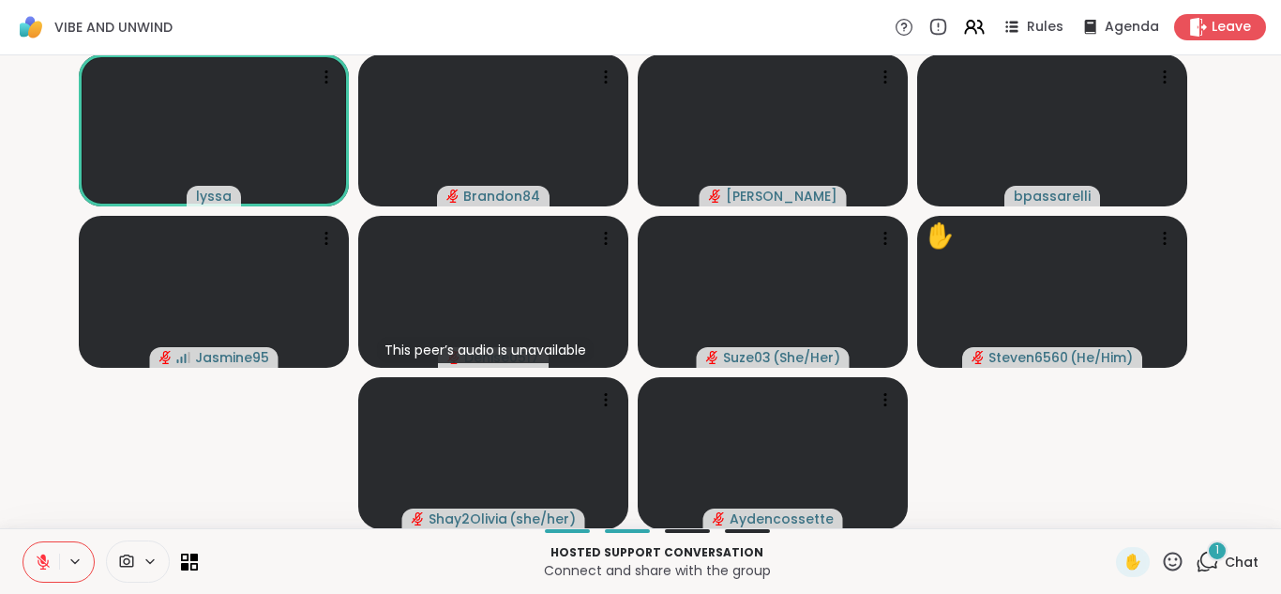
click at [46, 558] on icon at bounding box center [43, 561] width 17 height 17
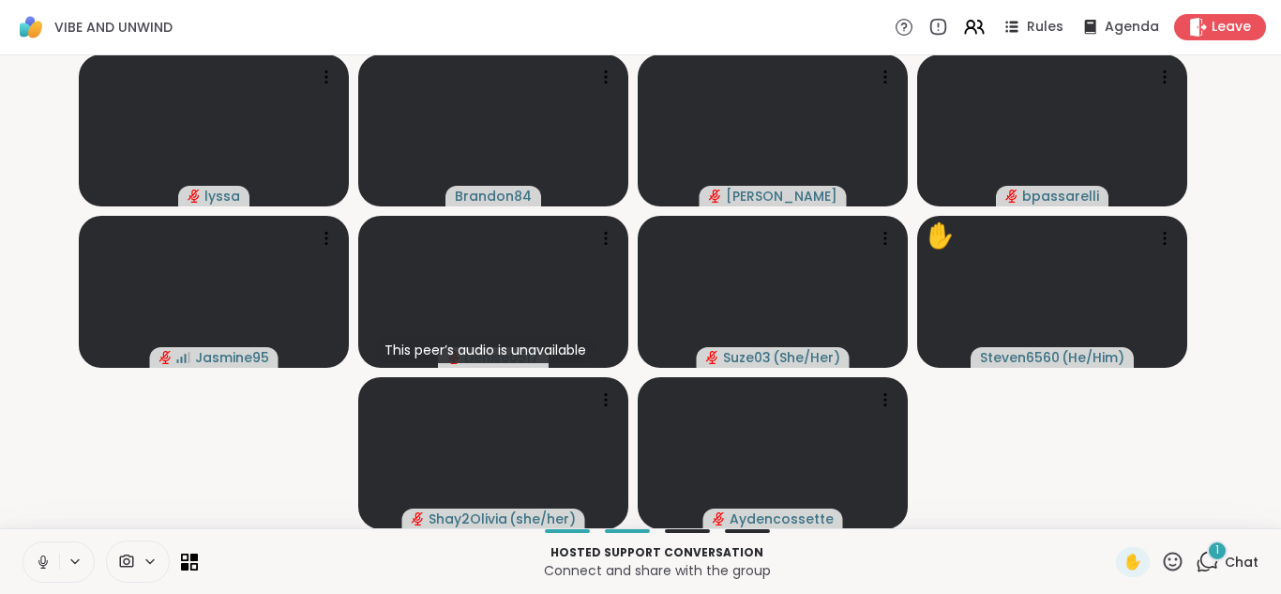
click at [46, 558] on icon at bounding box center [43, 561] width 17 height 17
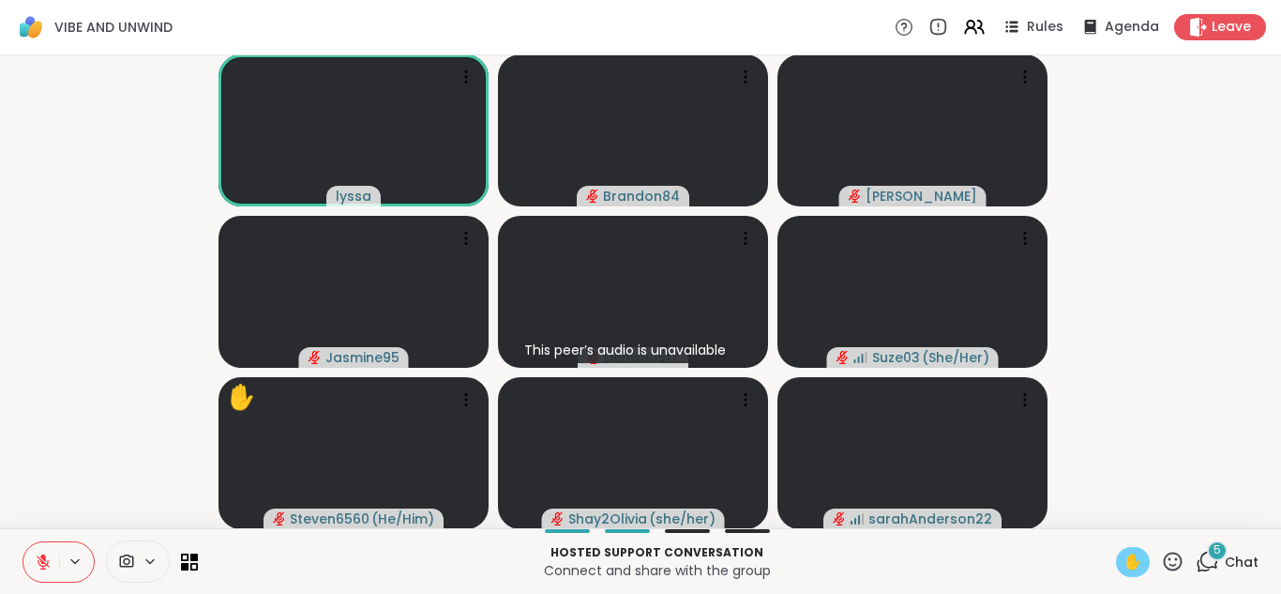
click at [1116, 563] on div "✋" at bounding box center [1133, 562] width 34 height 30
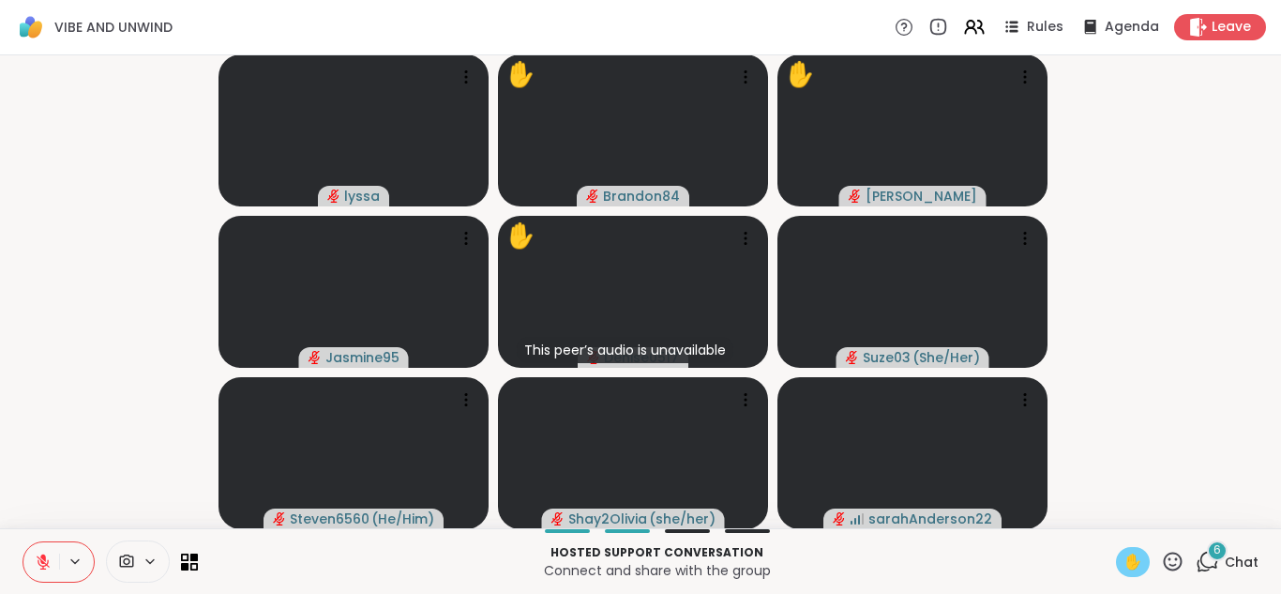
click at [46, 555] on icon at bounding box center [43, 561] width 17 height 17
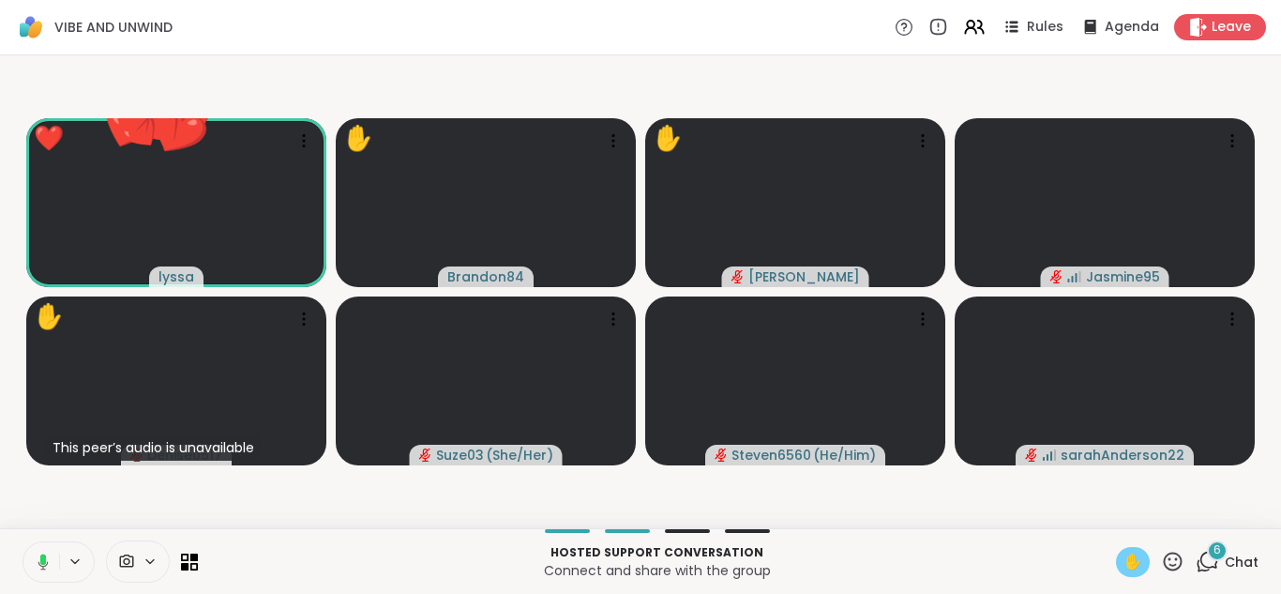
click at [1116, 547] on div "✋" at bounding box center [1133, 562] width 34 height 30
click at [43, 557] on icon at bounding box center [43, 561] width 17 height 17
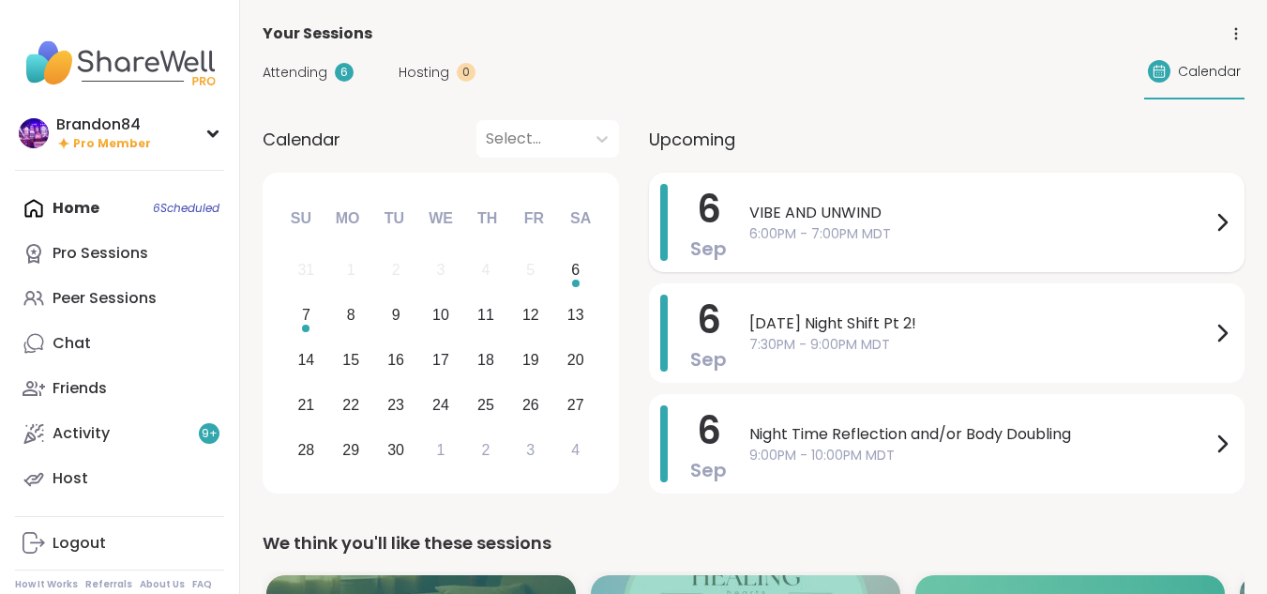
click at [904, 229] on span "6:00PM - 7:00PM MDT" at bounding box center [979, 234] width 461 height 20
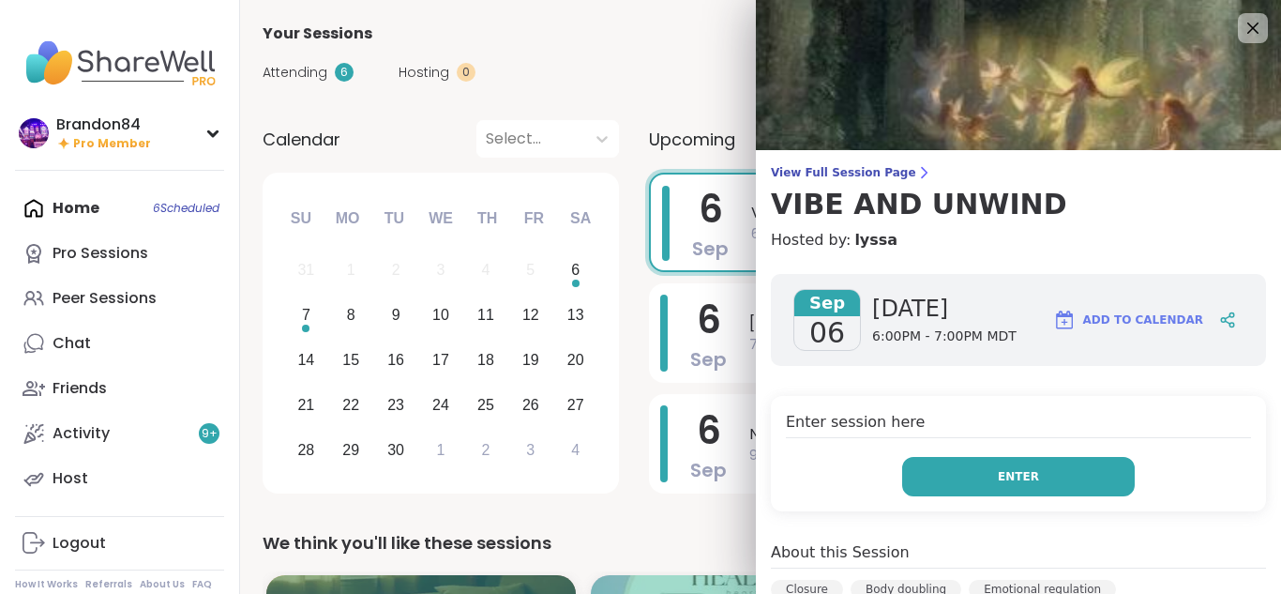
click at [1009, 468] on span "Enter" at bounding box center [1018, 476] width 41 height 17
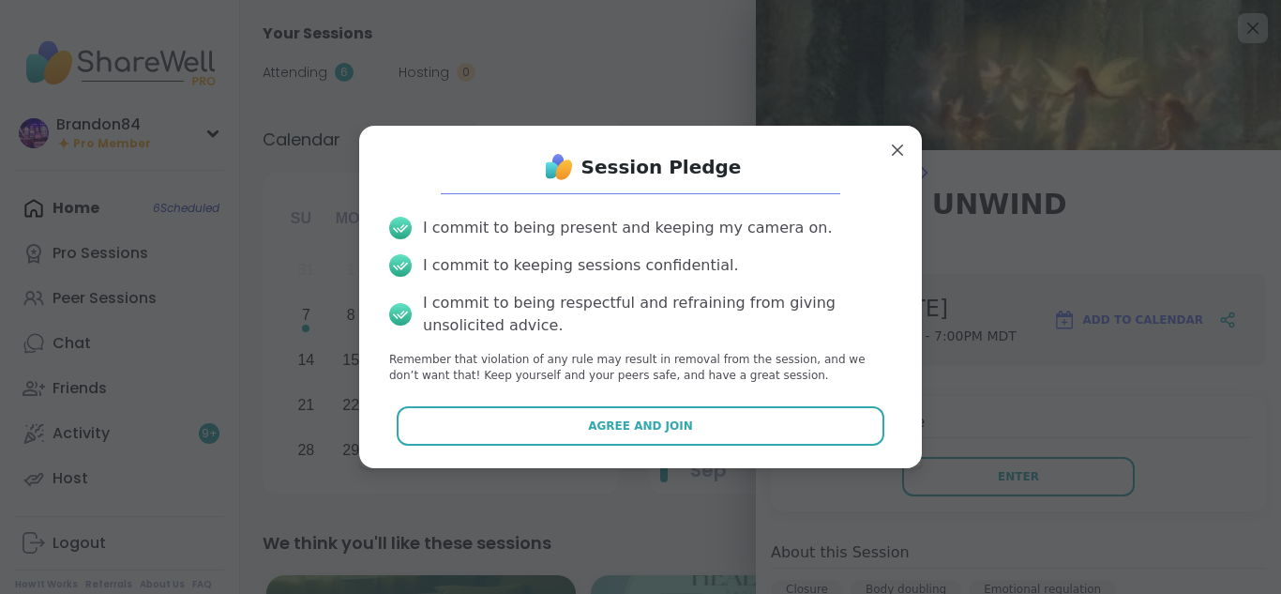
click at [699, 404] on div "Session Pledge I commit to being present and keeping my camera on. I commit to …" at bounding box center [640, 296] width 533 height 311
drag, startPoint x: 718, startPoint y: 429, endPoint x: 483, endPoint y: 456, distance: 236.9
click at [483, 456] on div "Session Pledge I commit to being present and keeping my camera on. I commit to …" at bounding box center [640, 296] width 563 height 341
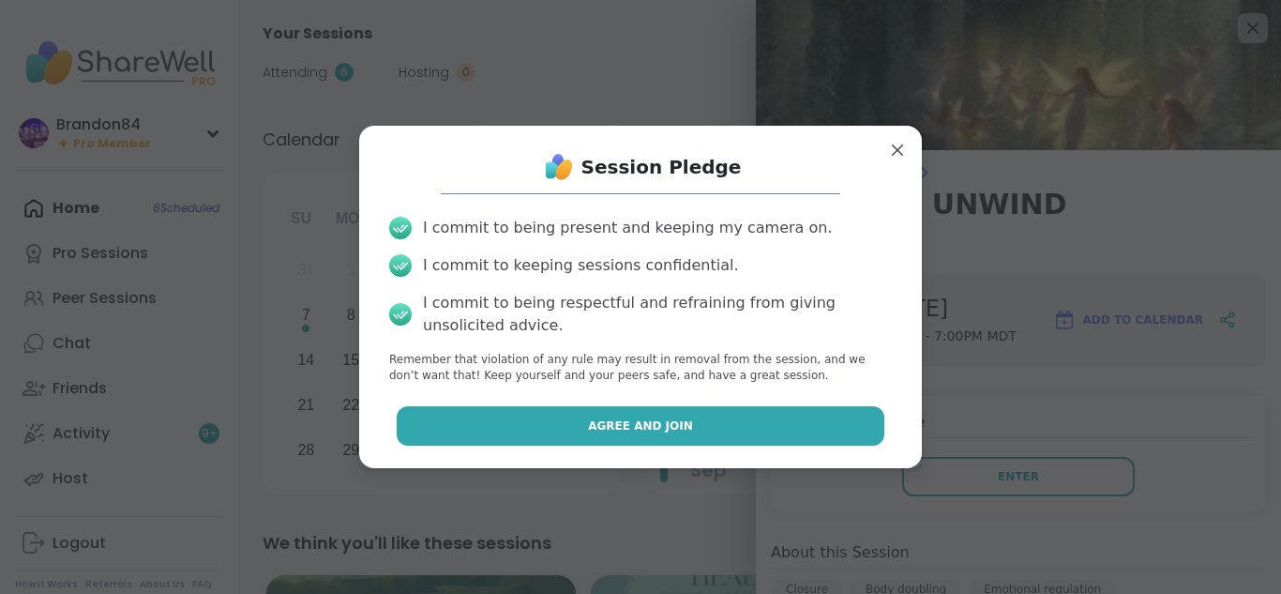
click at [488, 428] on button "Agree and Join" at bounding box center [641, 425] width 489 height 39
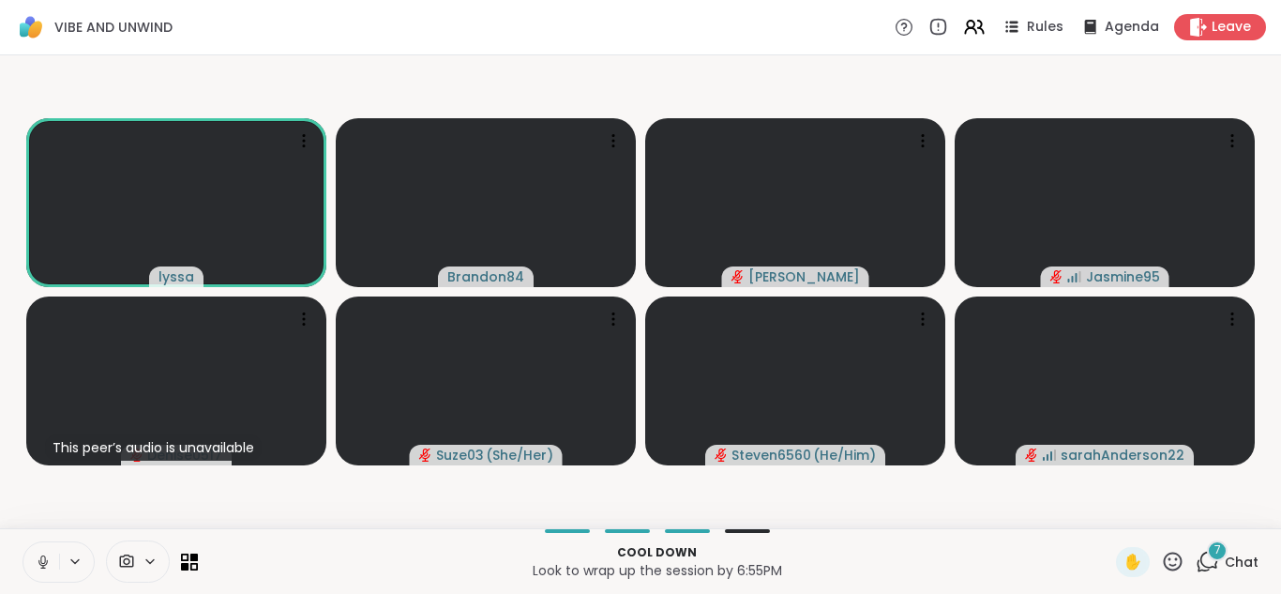
click at [35, 558] on icon at bounding box center [43, 561] width 17 height 17
click at [1122, 548] on div "✋" at bounding box center [1133, 562] width 34 height 30
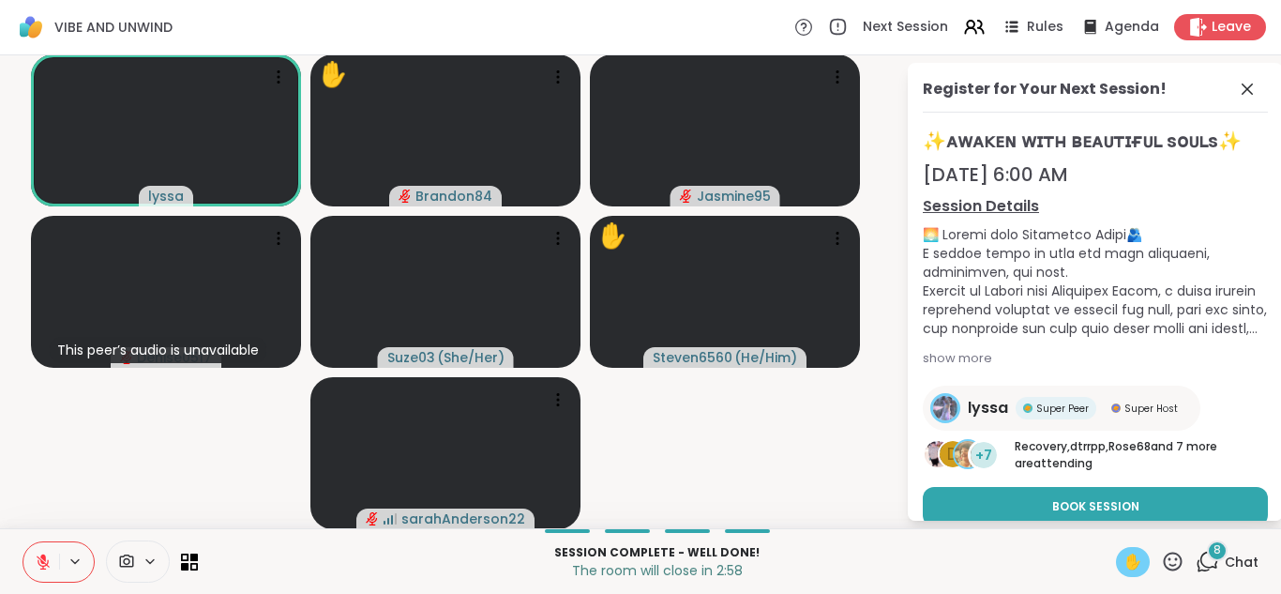
click at [47, 561] on icon at bounding box center [43, 561] width 17 height 17
click at [144, 564] on icon at bounding box center [150, 561] width 15 height 16
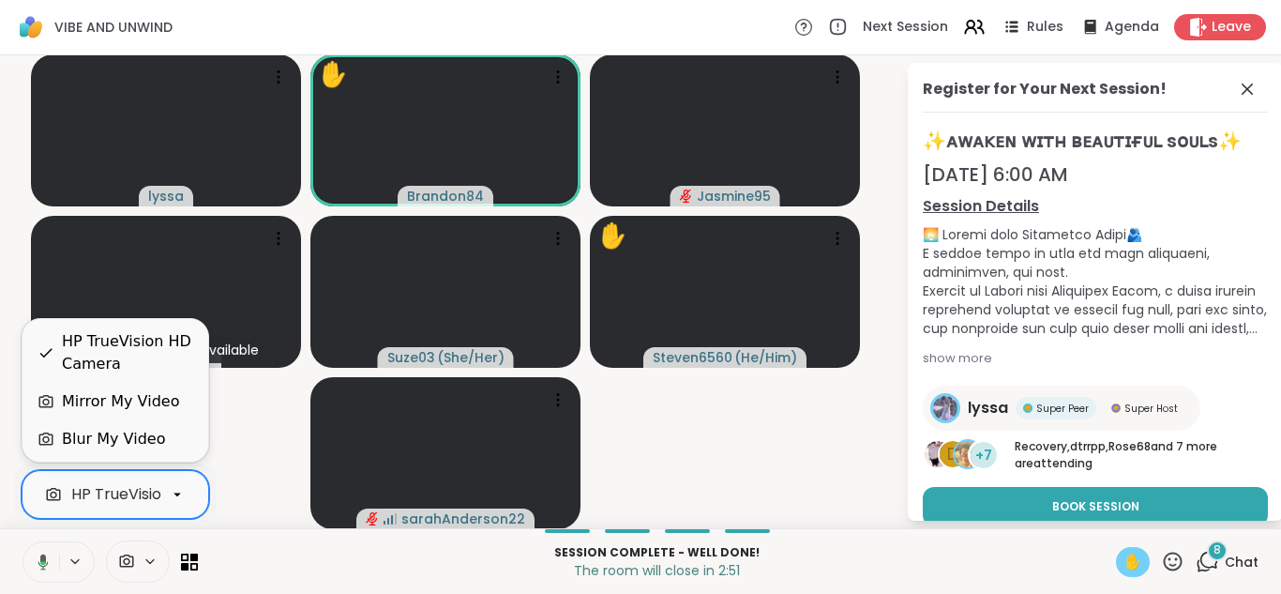
click at [154, 484] on div "HP TrueVision HD Camera" at bounding box center [165, 494] width 189 height 23
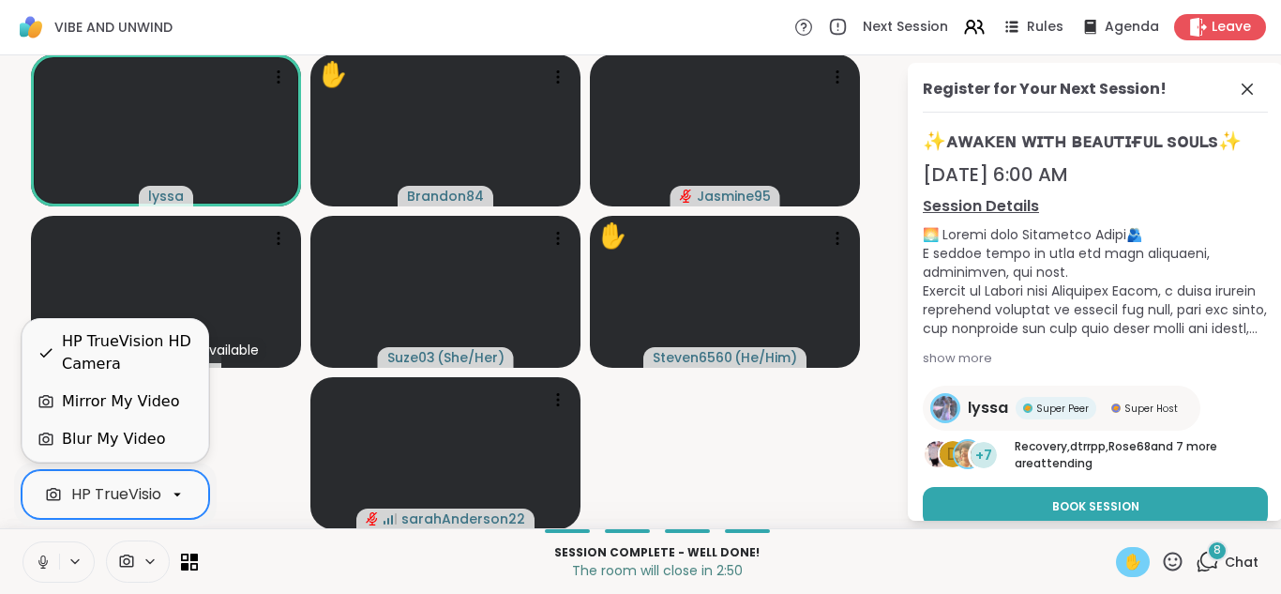
click at [112, 436] on div "Blur My Video" at bounding box center [113, 439] width 103 height 23
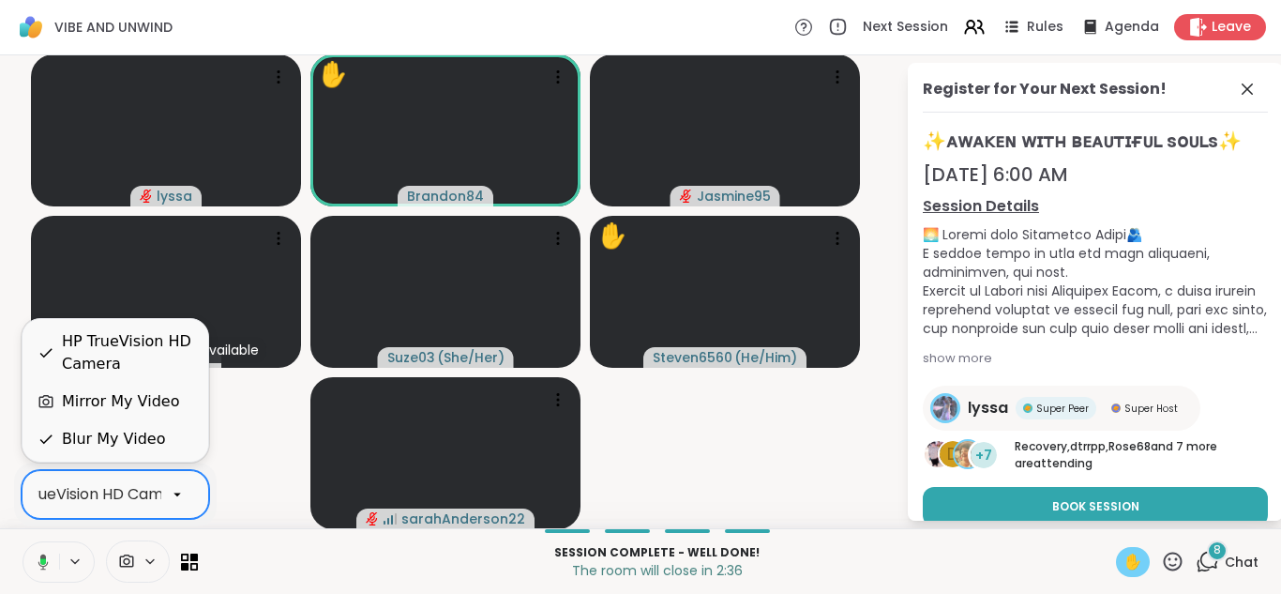
click at [67, 494] on div "HP TrueVision HD Camera" at bounding box center [82, 494] width 218 height 23
click at [76, 436] on div "Blur My Video" at bounding box center [113, 439] width 103 height 23
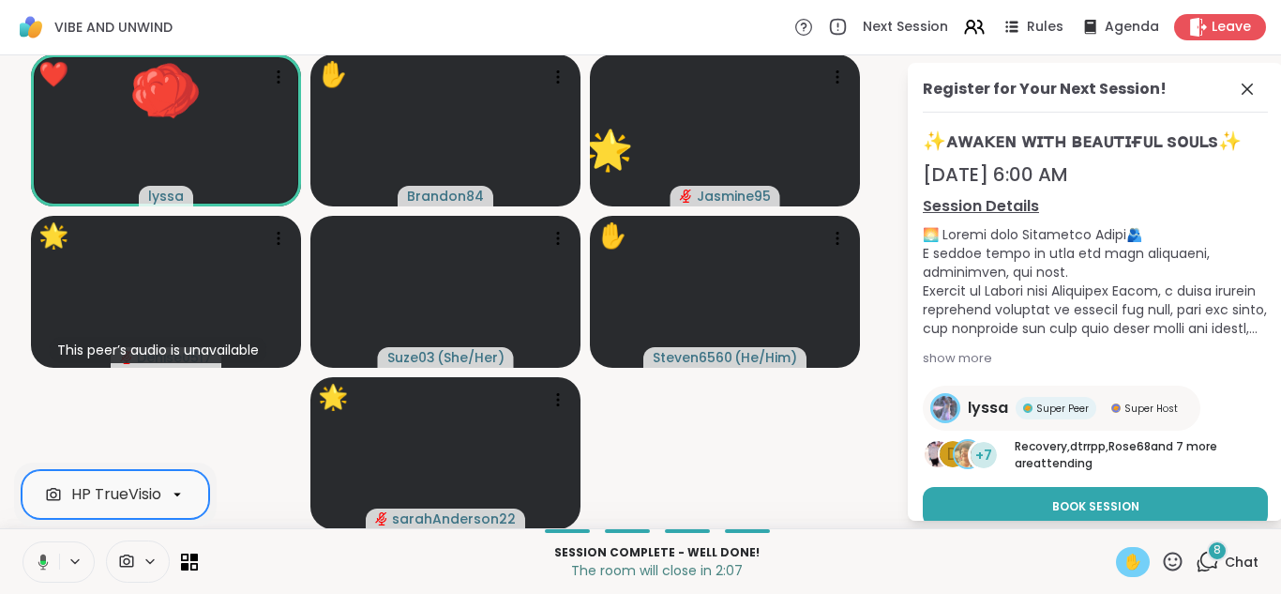
click at [41, 564] on icon at bounding box center [40, 561] width 17 height 17
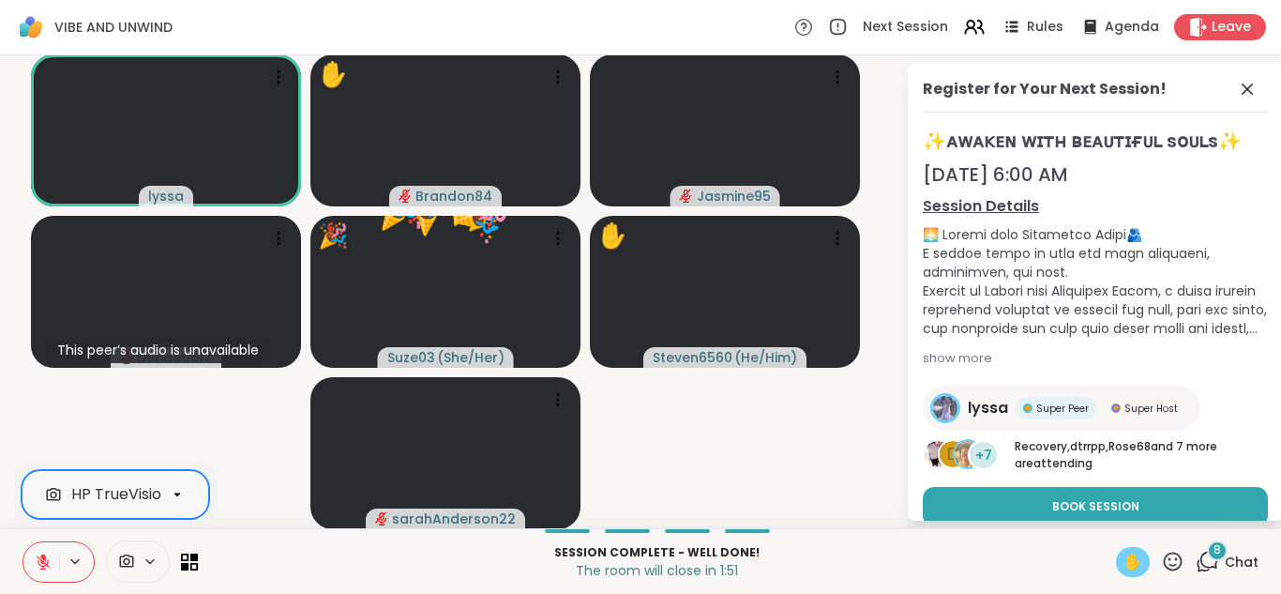
click at [1123, 564] on span "✋" at bounding box center [1132, 561] width 19 height 23
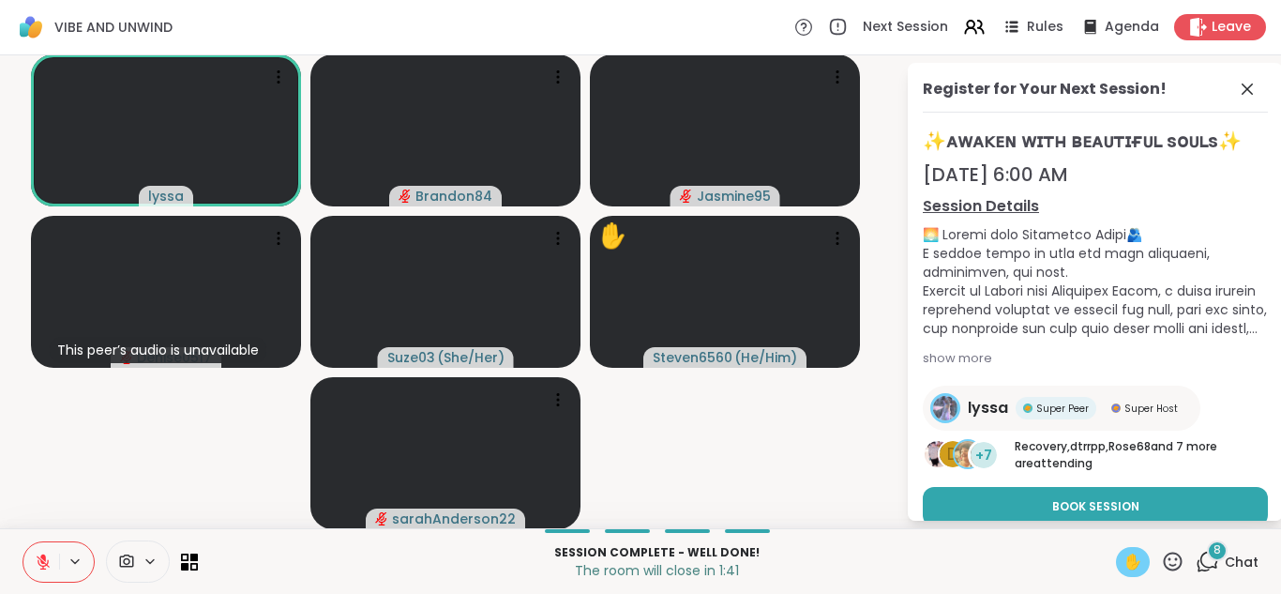
click at [1123, 564] on span "✋" at bounding box center [1132, 561] width 19 height 23
click at [41, 554] on icon at bounding box center [43, 561] width 17 height 17
click at [1116, 565] on div "✋" at bounding box center [1133, 562] width 34 height 30
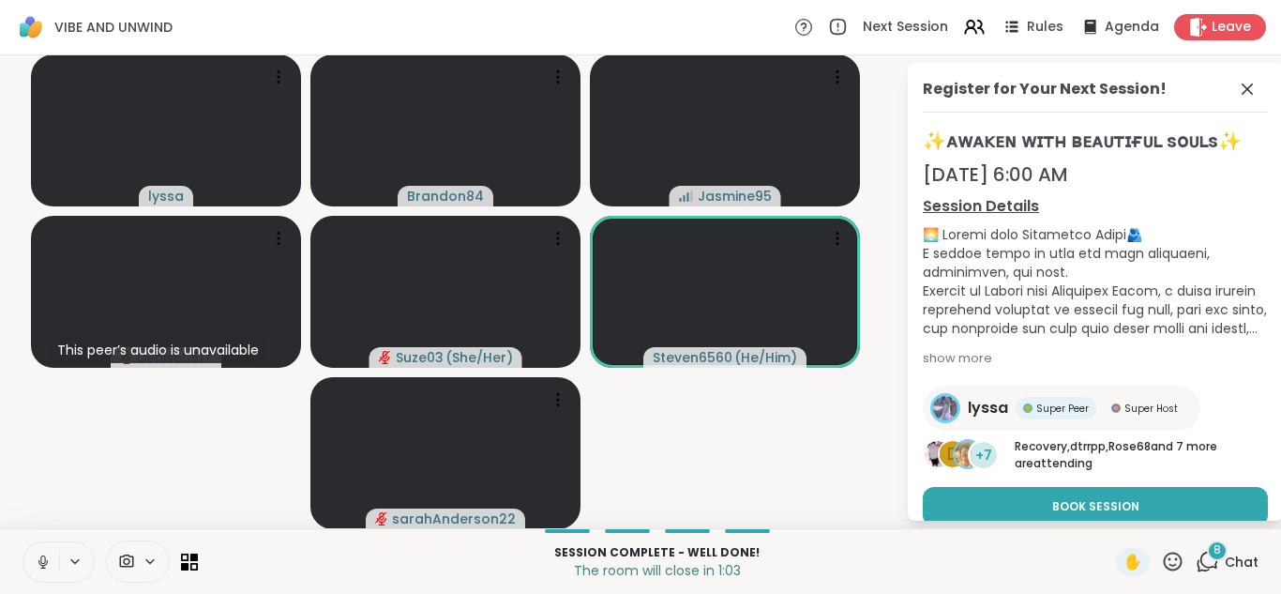
click at [41, 559] on icon at bounding box center [42, 559] width 5 height 8
click at [41, 559] on icon at bounding box center [43, 561] width 13 height 13
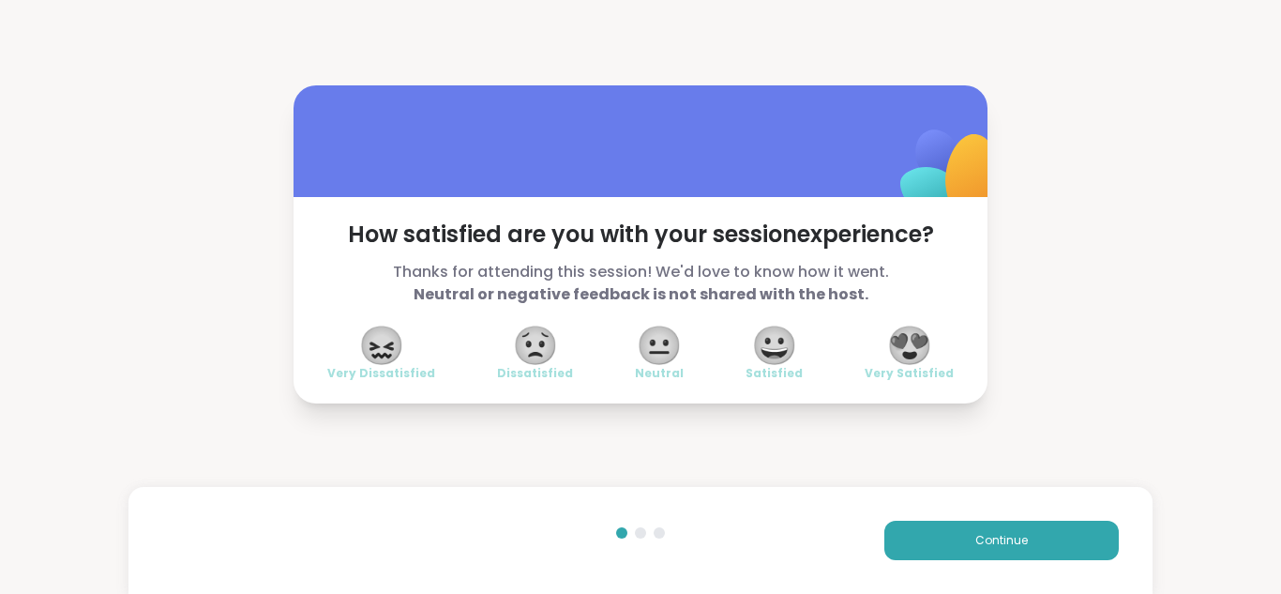
click at [895, 338] on span "😍" at bounding box center [909, 345] width 47 height 34
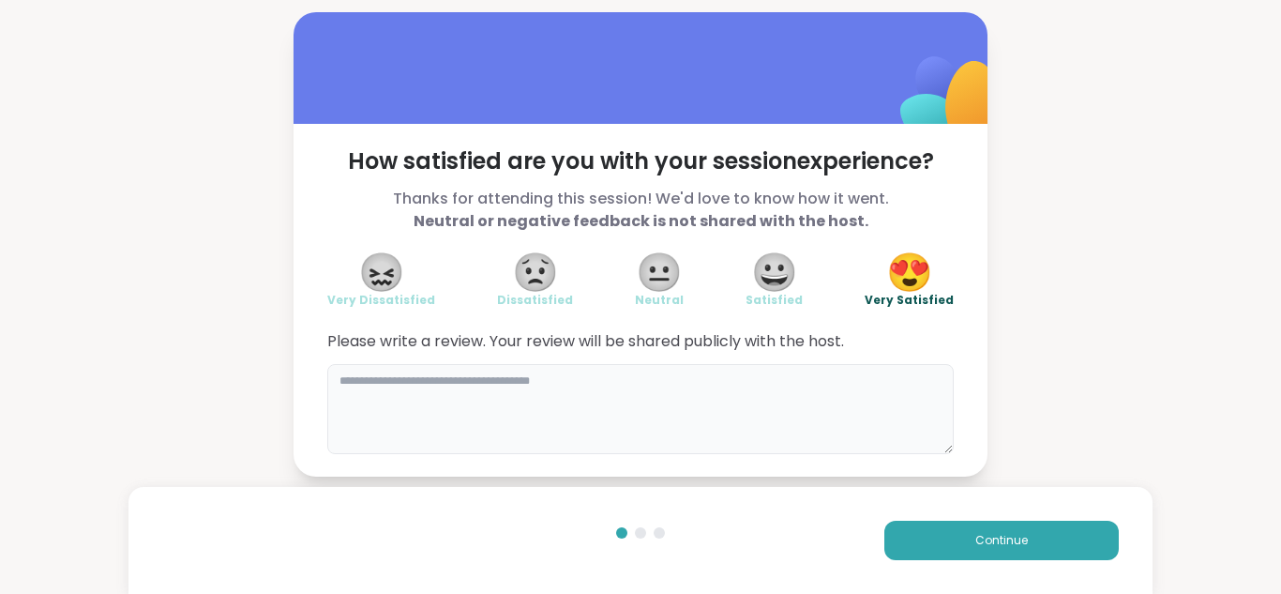
click at [522, 376] on textarea at bounding box center [640, 409] width 626 height 90
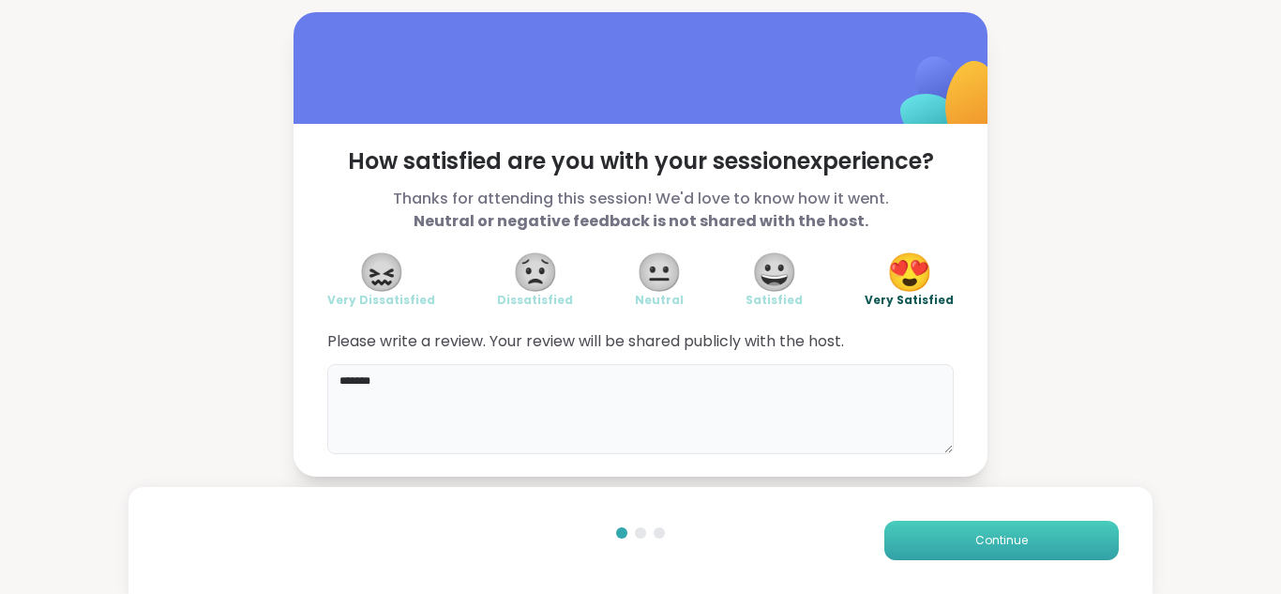
type textarea "*******"
click at [923, 537] on button "Continue" at bounding box center [1001, 539] width 234 height 39
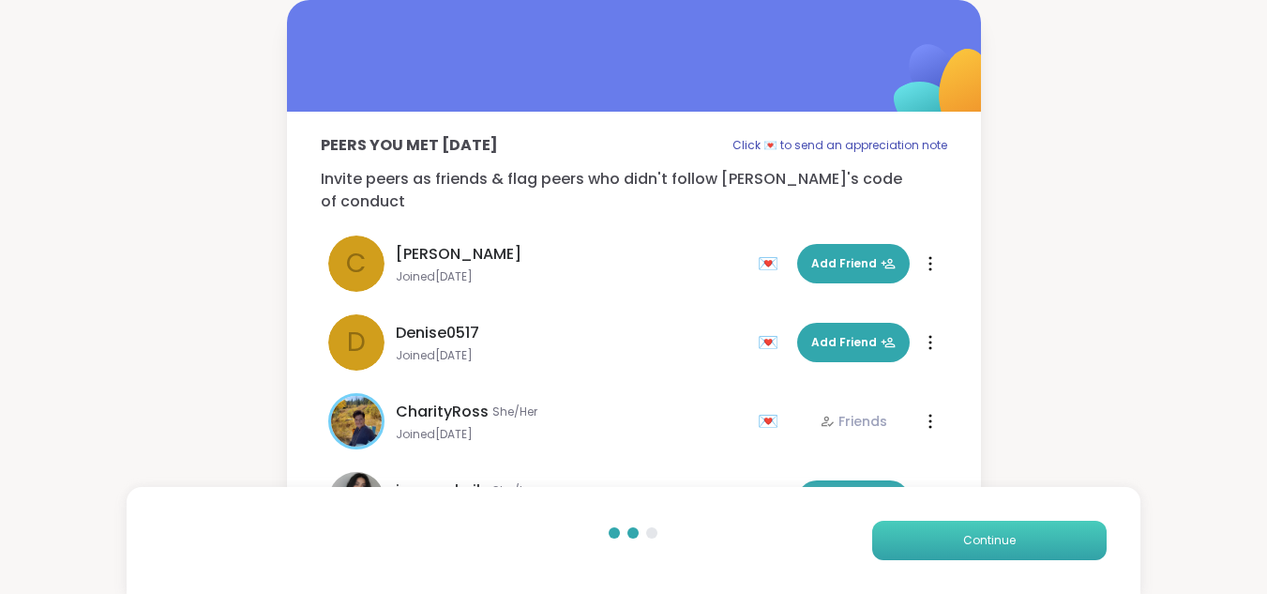
click at [923, 537] on button "Continue" at bounding box center [989, 539] width 234 height 39
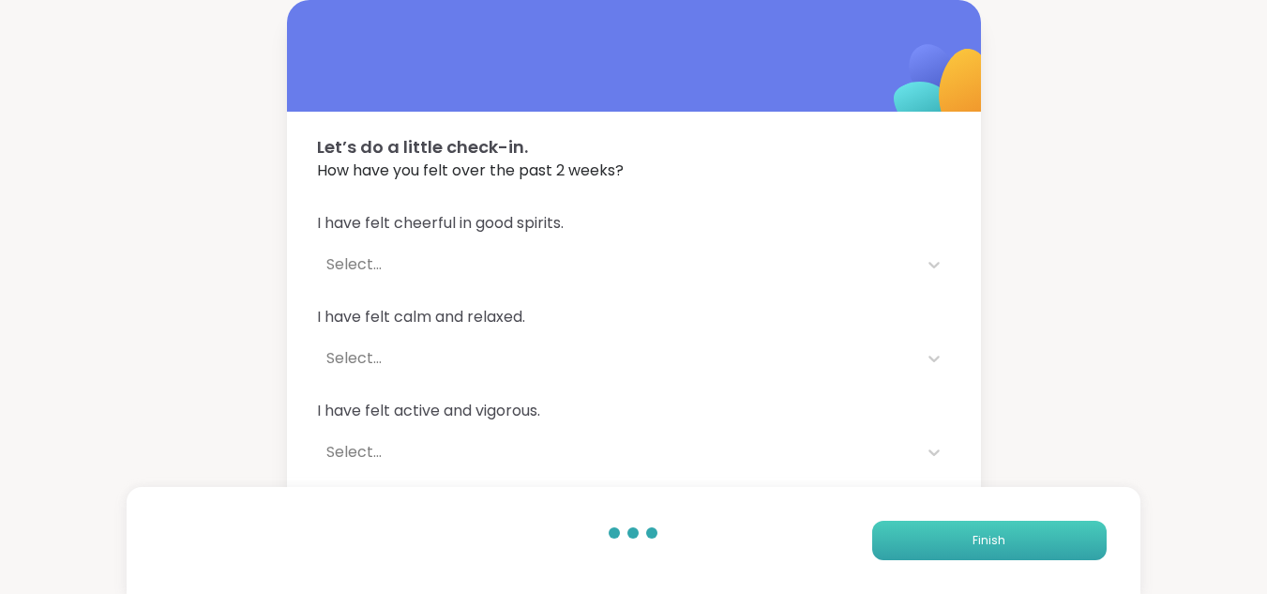
click at [923, 537] on button "Finish" at bounding box center [989, 539] width 234 height 39
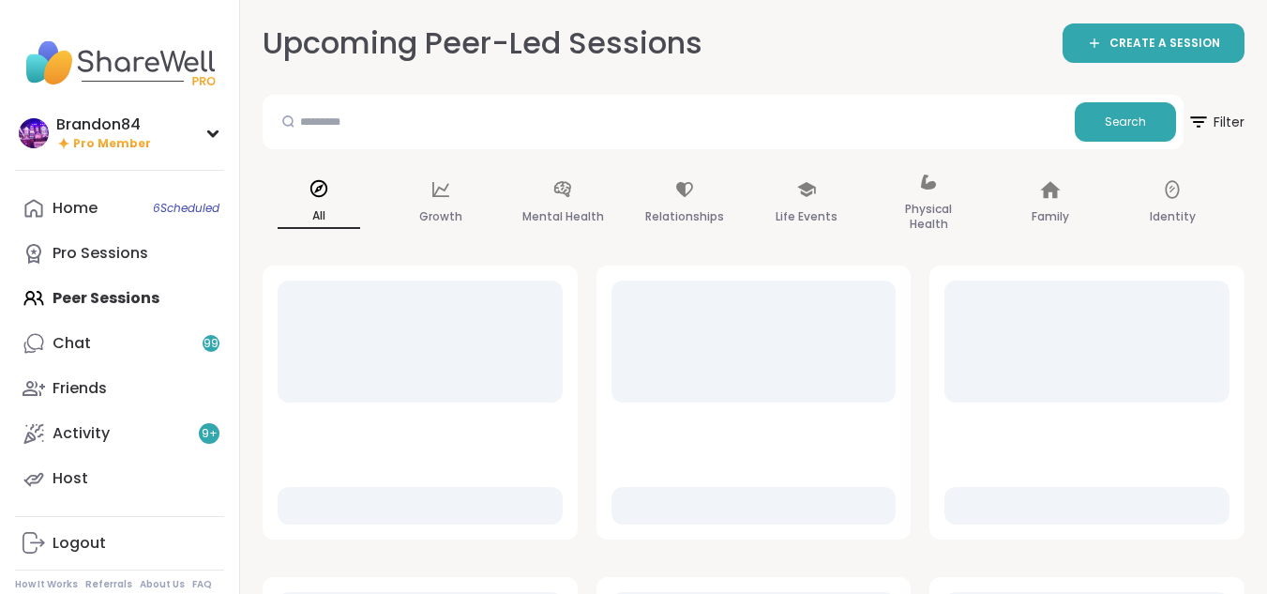
click at [72, 304] on div "Home 6 Scheduled Pro Sessions Peer Sessions Chat 99 Friends Activity 9 + Host" at bounding box center [119, 343] width 209 height 315
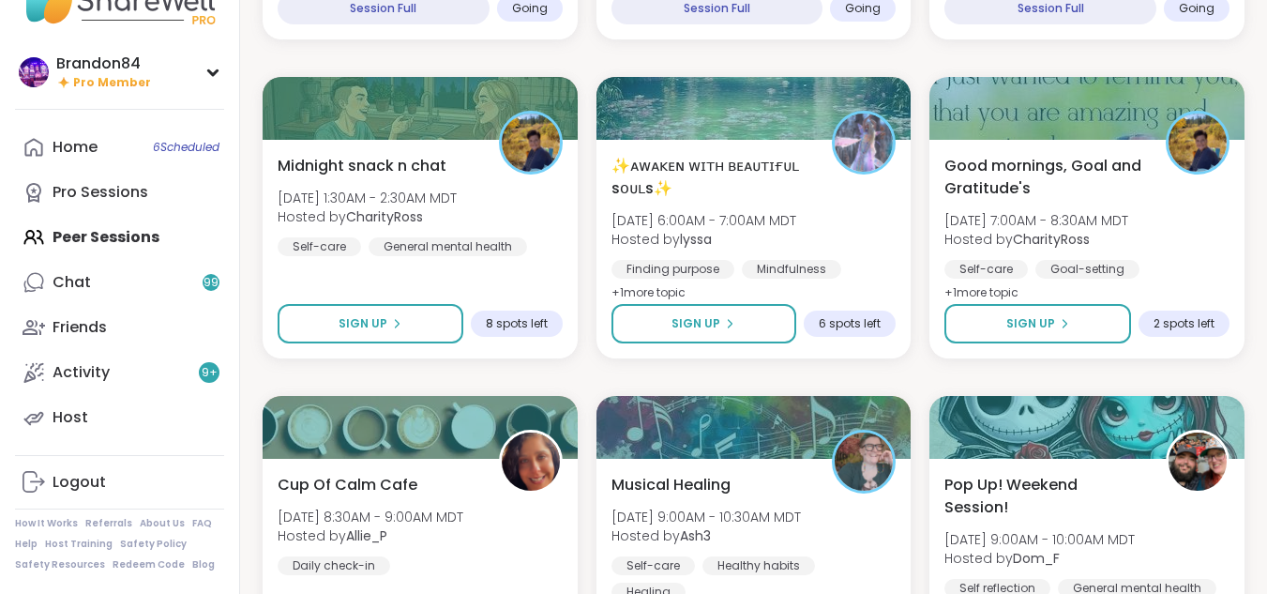
scroll to position [1163, 0]
